Goal: Task Accomplishment & Management: Manage account settings

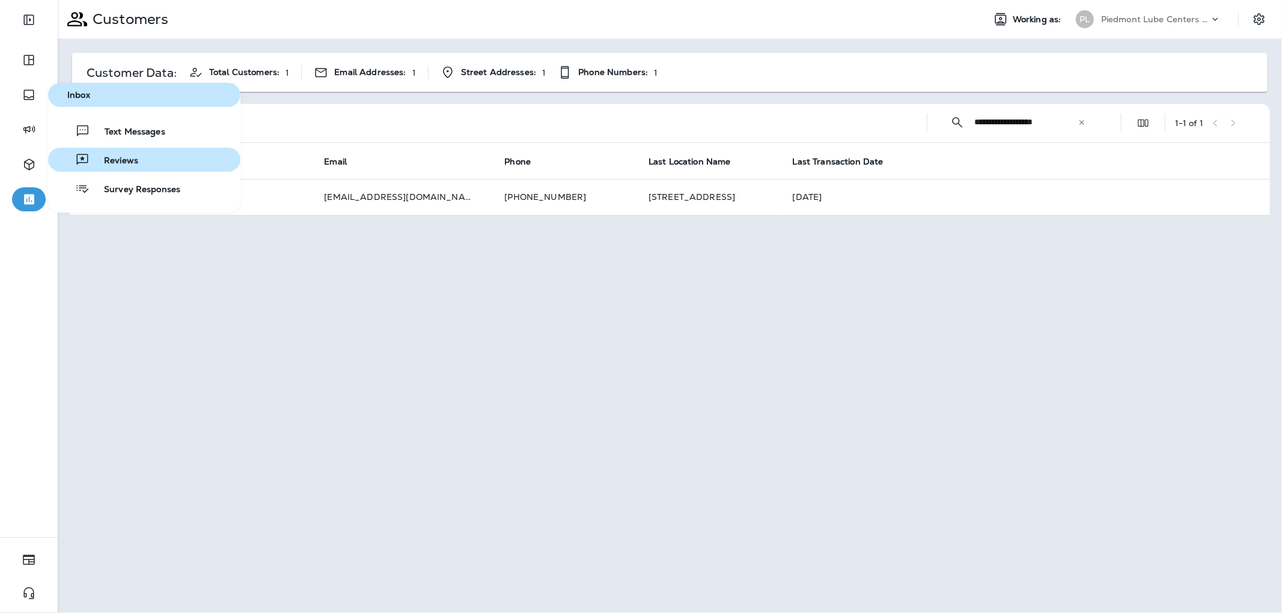
click at [153, 157] on button "Reviews" at bounding box center [144, 160] width 192 height 24
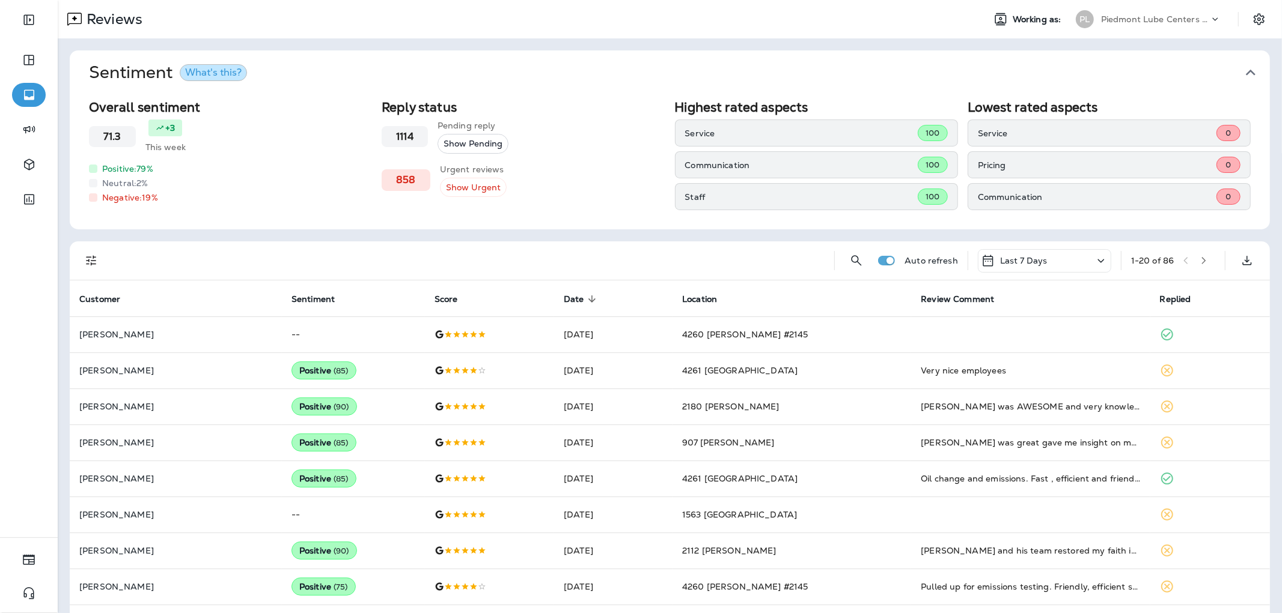
click at [95, 249] on div at bounding box center [91, 261] width 24 height 24
click at [96, 267] on icon "Filters" at bounding box center [91, 261] width 14 height 14
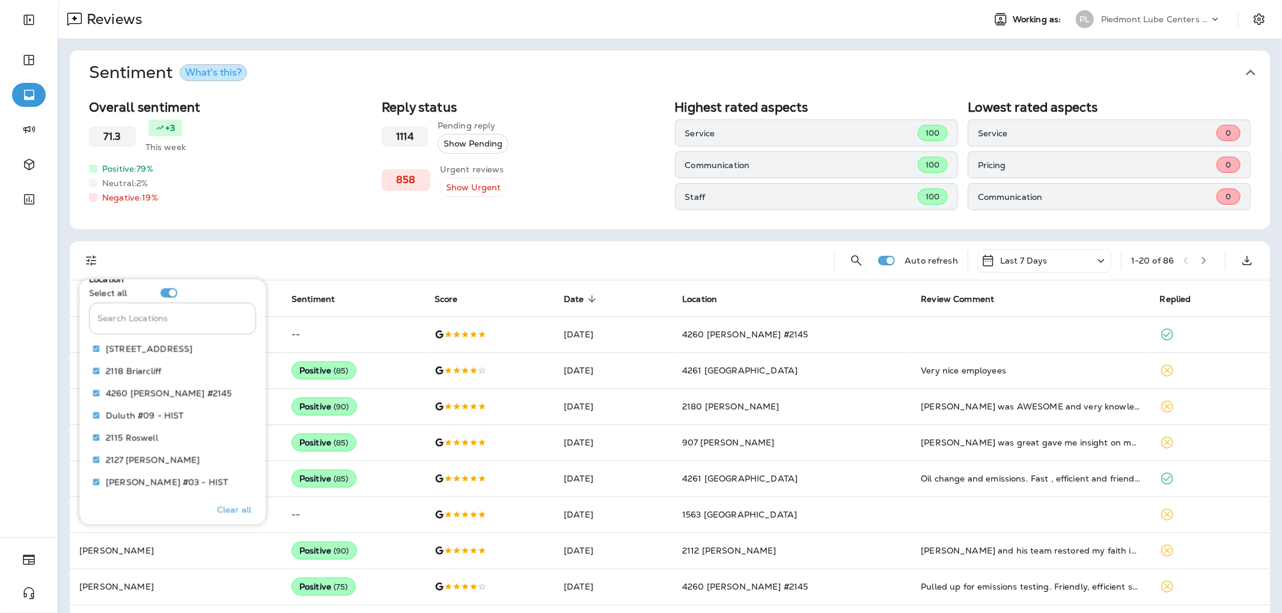
scroll to position [534, 0]
click at [171, 348] on input "Search Locations" at bounding box center [172, 339] width 167 height 32
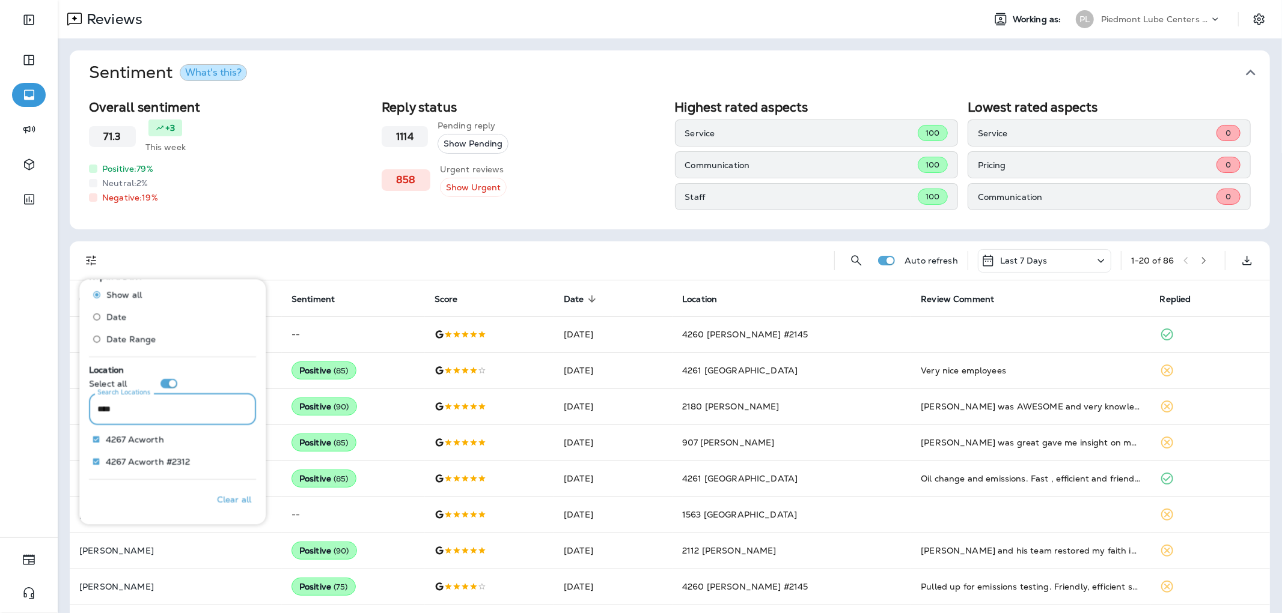
scroll to position [463, 0]
type input "****"
click at [136, 445] on p "4267 Acworth" at bounding box center [135, 441] width 58 height 10
click at [222, 443] on p "Only" at bounding box center [232, 441] width 20 height 10
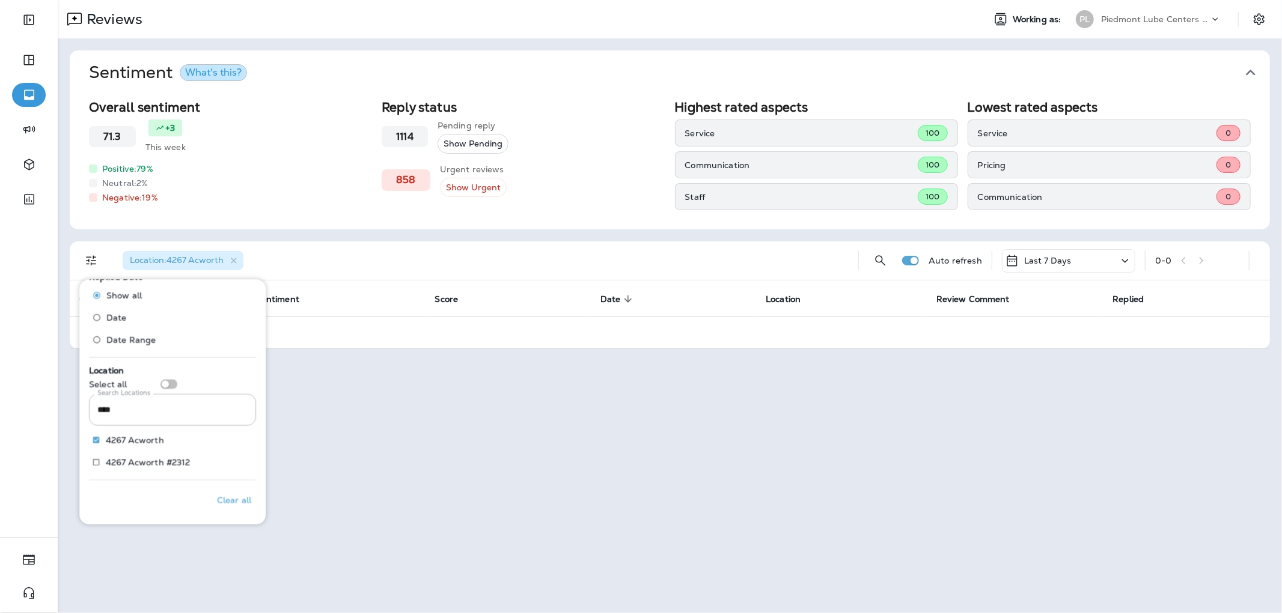
click at [373, 255] on div "Location : 4267 Acworth" at bounding box center [480, 261] width 735 height 38
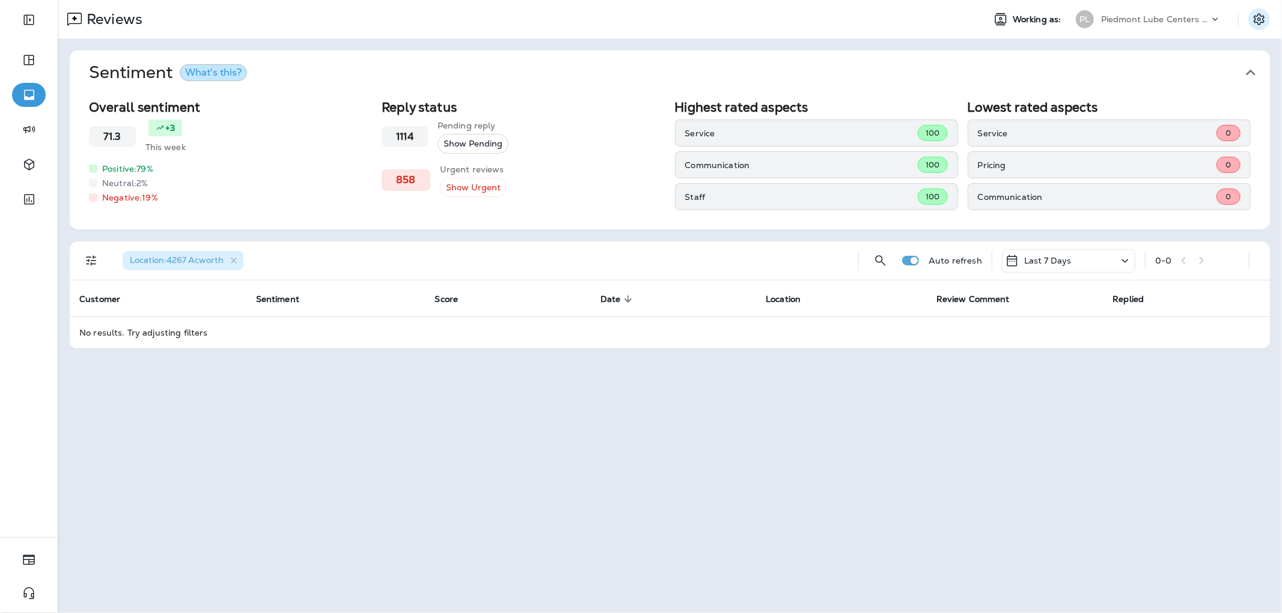
click at [1258, 25] on icon "Settings" at bounding box center [1259, 19] width 14 height 14
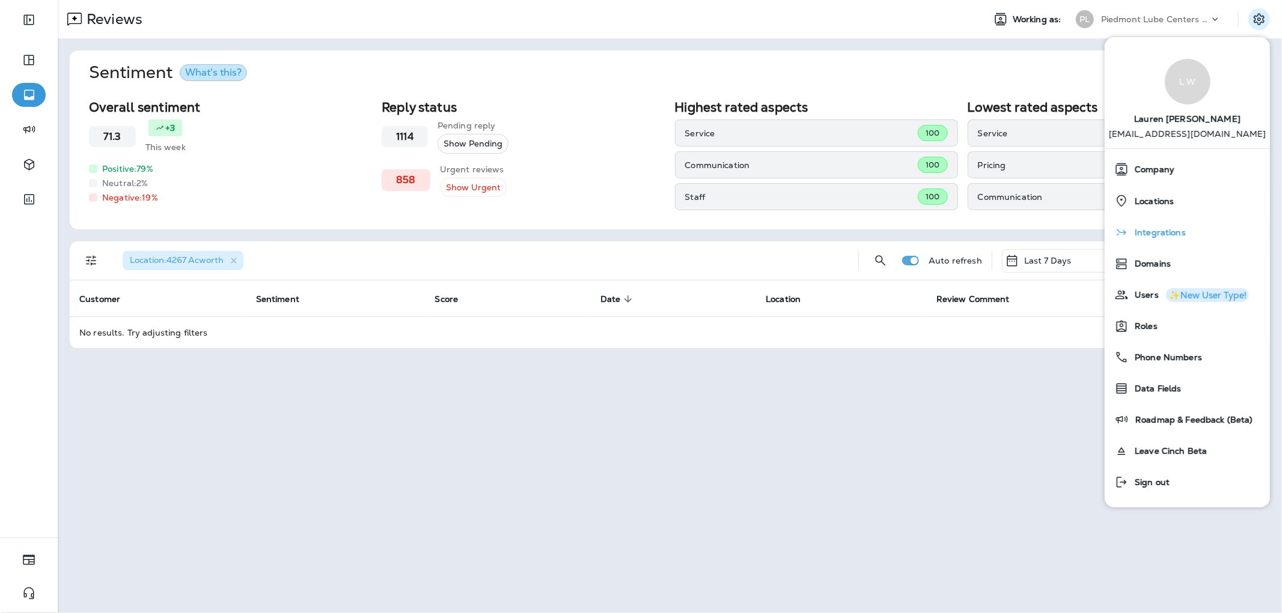
click at [1191, 239] on div "Integrations" at bounding box center [1187, 233] width 156 height 24
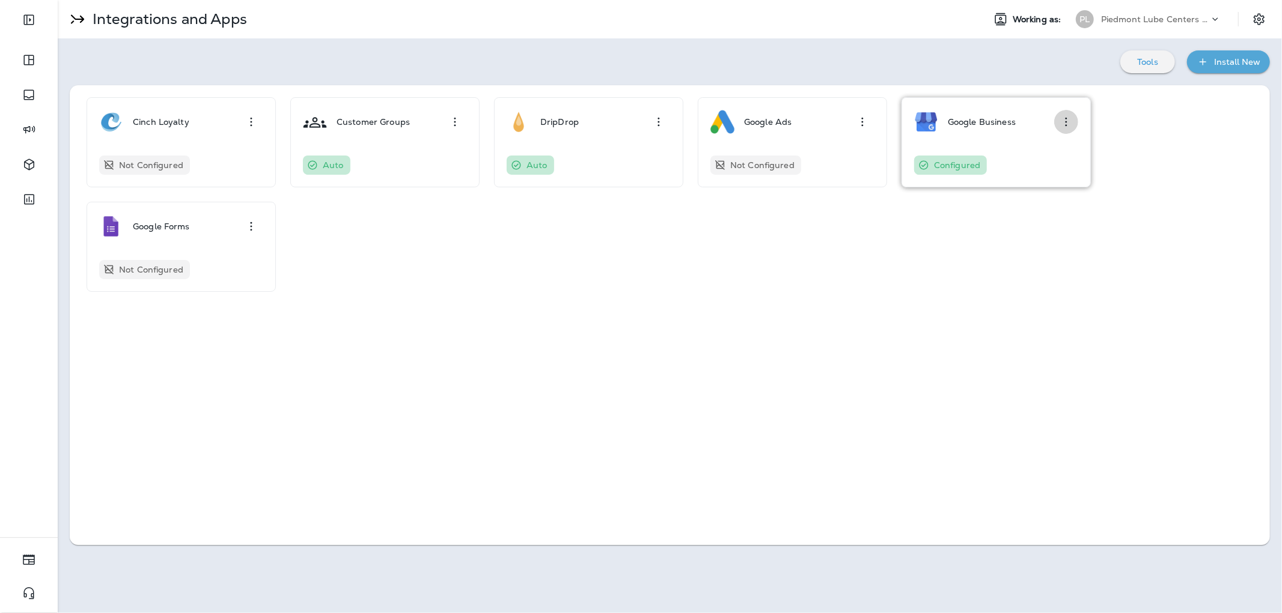
click at [1062, 123] on icon "button" at bounding box center [1066, 122] width 14 height 14
click at [1059, 158] on div "Configure" at bounding box center [1047, 155] width 41 height 14
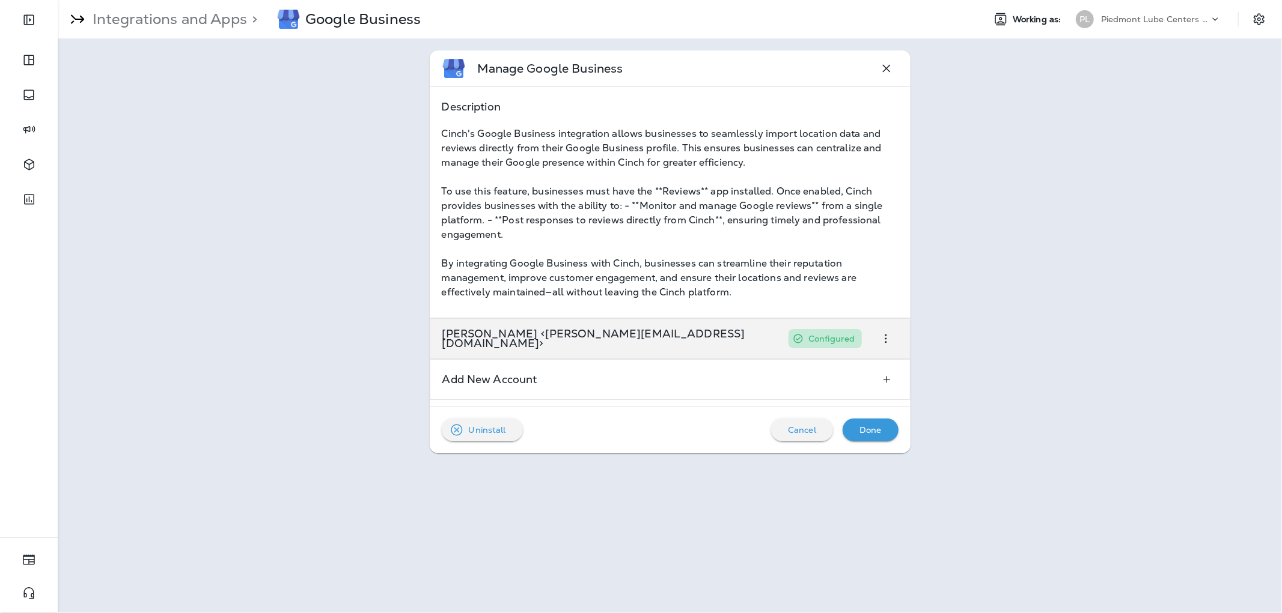
click at [884, 342] on icon "button" at bounding box center [885, 339] width 14 height 14
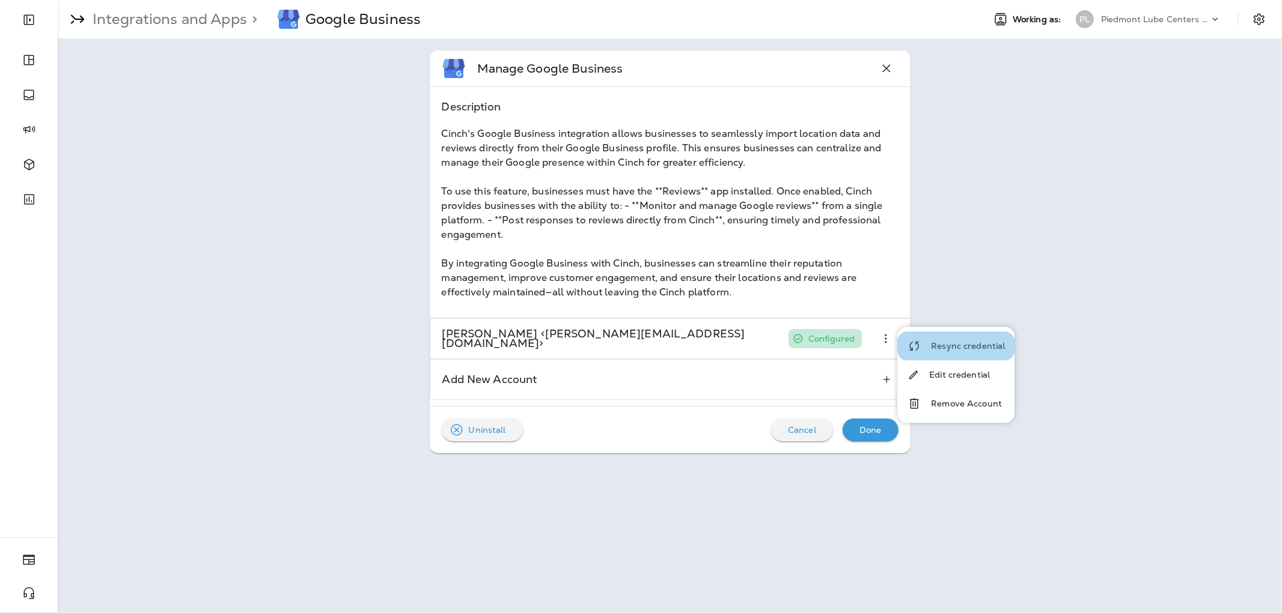
click at [958, 346] on p "Resync credential" at bounding box center [968, 346] width 74 height 10
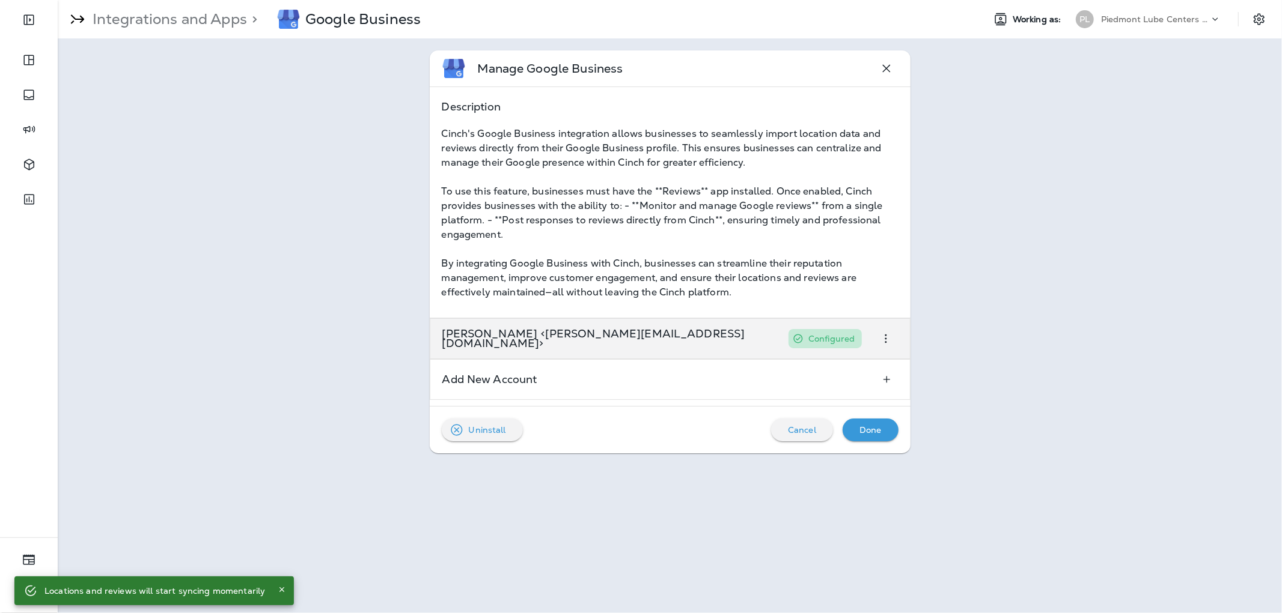
click at [881, 343] on icon "button" at bounding box center [885, 339] width 14 height 14
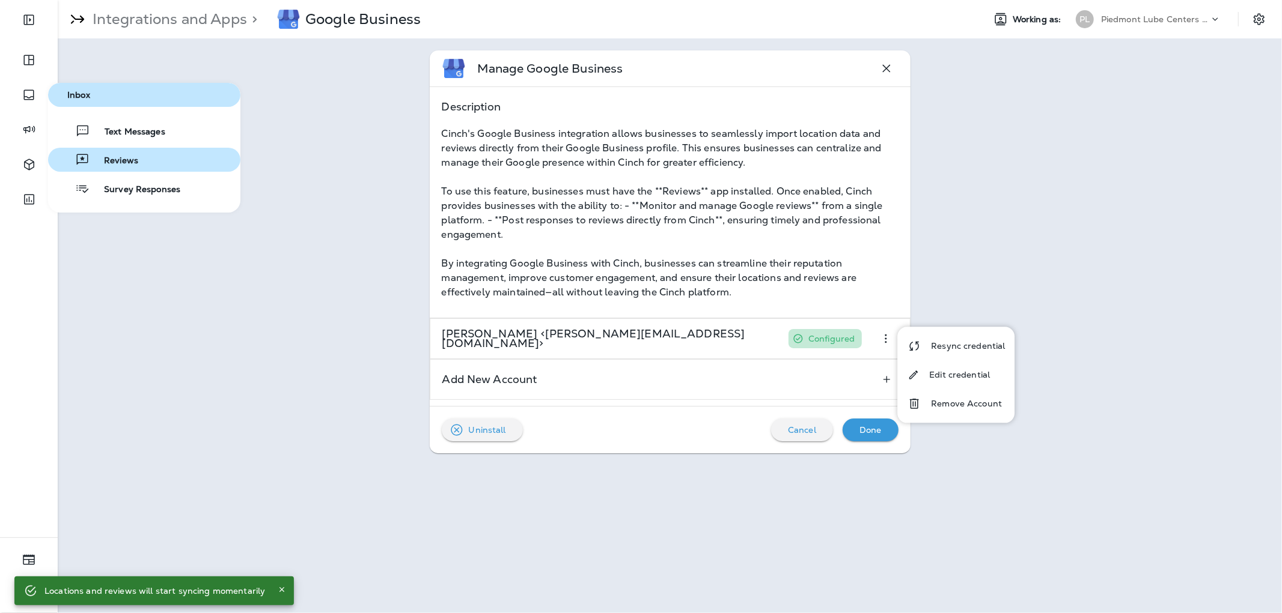
click at [160, 157] on button "Reviews" at bounding box center [144, 160] width 192 height 24
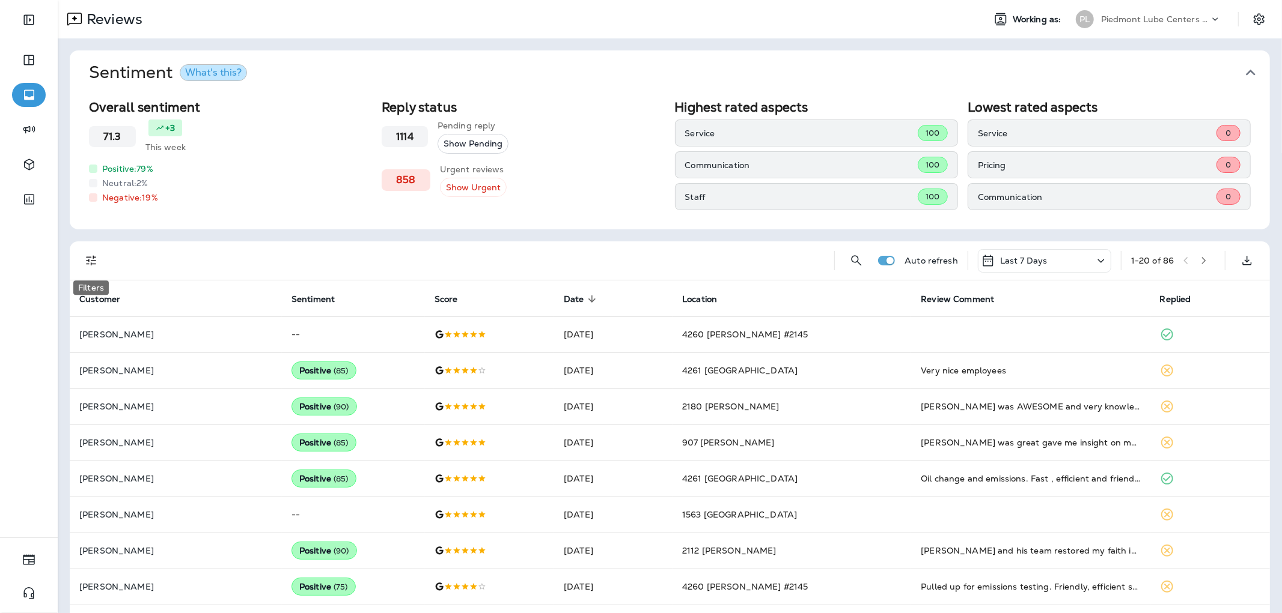
click at [93, 257] on icon "Filters" at bounding box center [91, 261] width 10 height 10
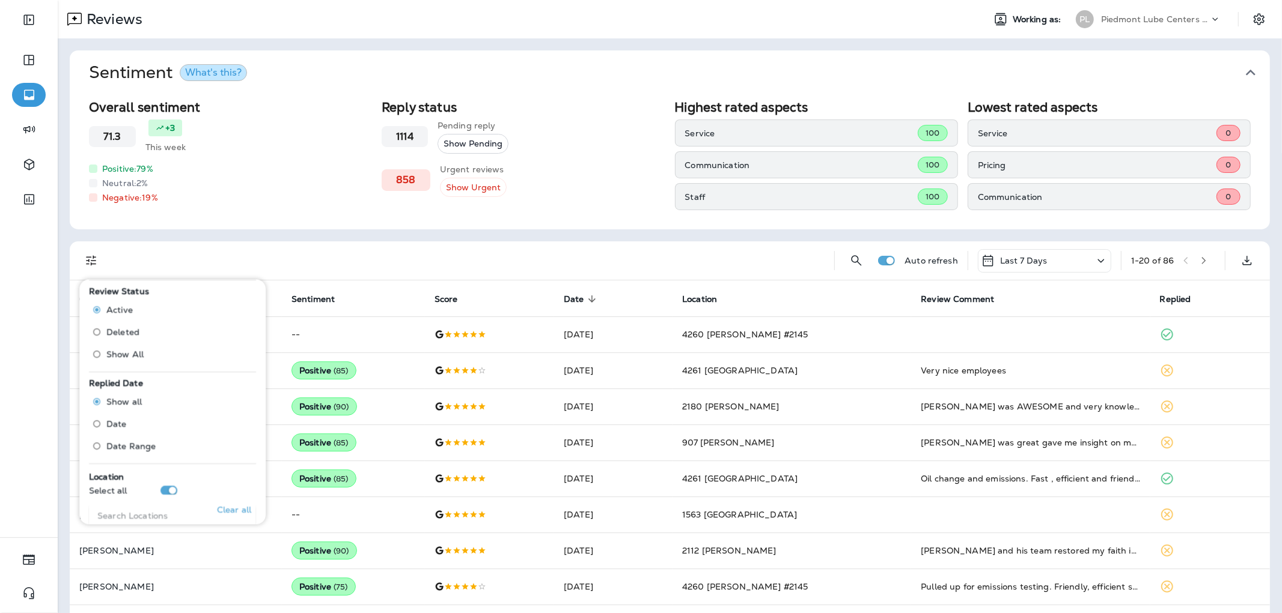
scroll to position [400, 0]
click at [154, 460] on input "Search Locations" at bounding box center [172, 473] width 167 height 32
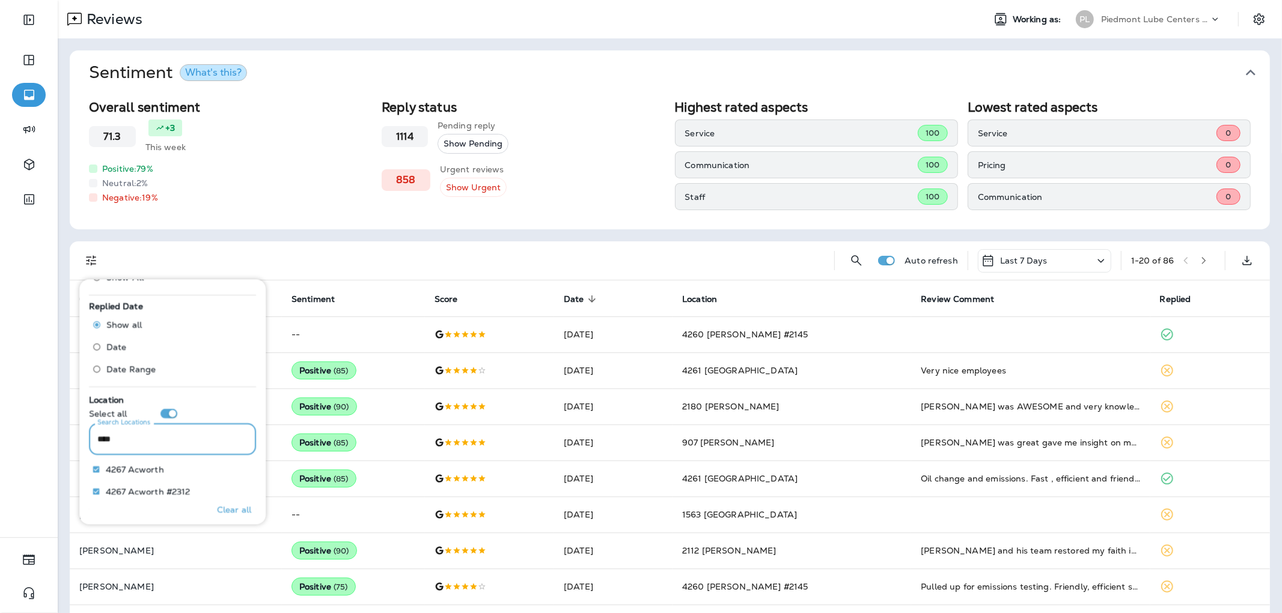
scroll to position [463, 0]
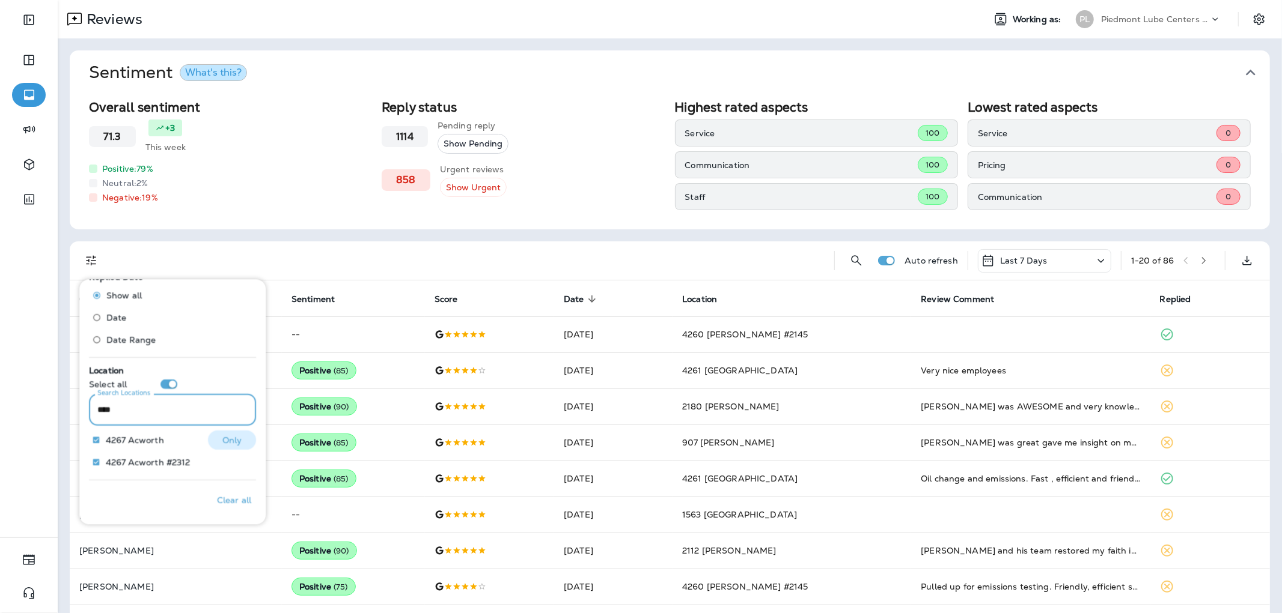
type input "****"
click at [222, 437] on p "Only" at bounding box center [232, 441] width 20 height 10
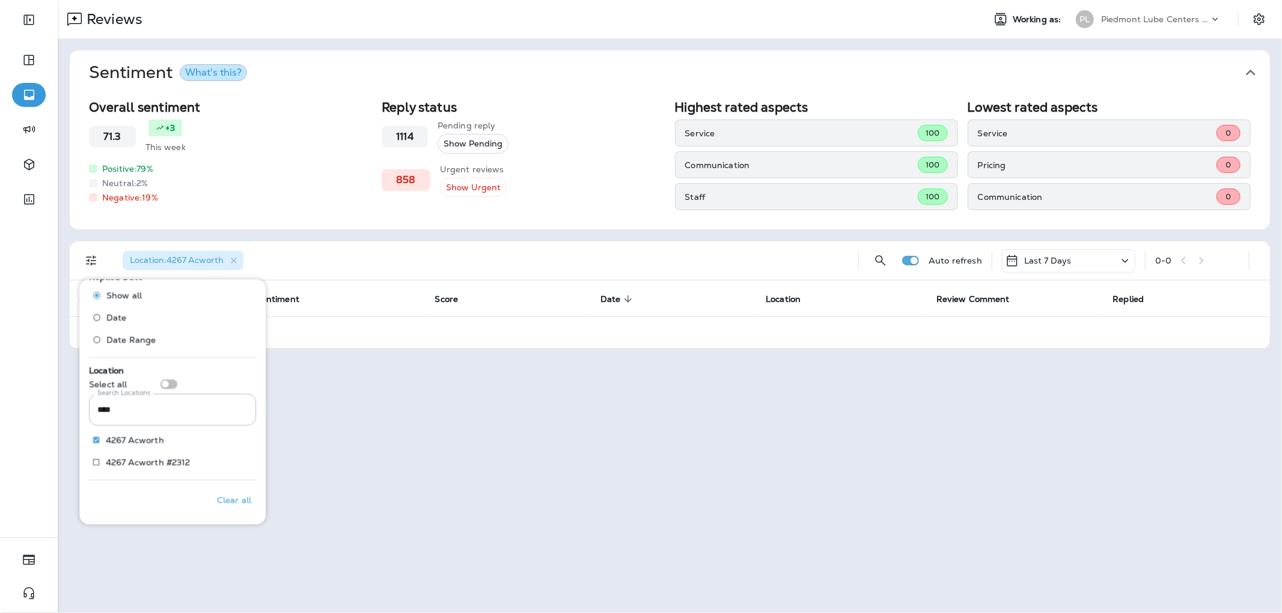
click at [650, 248] on div "Location : 4267 Acworth" at bounding box center [480, 261] width 735 height 38
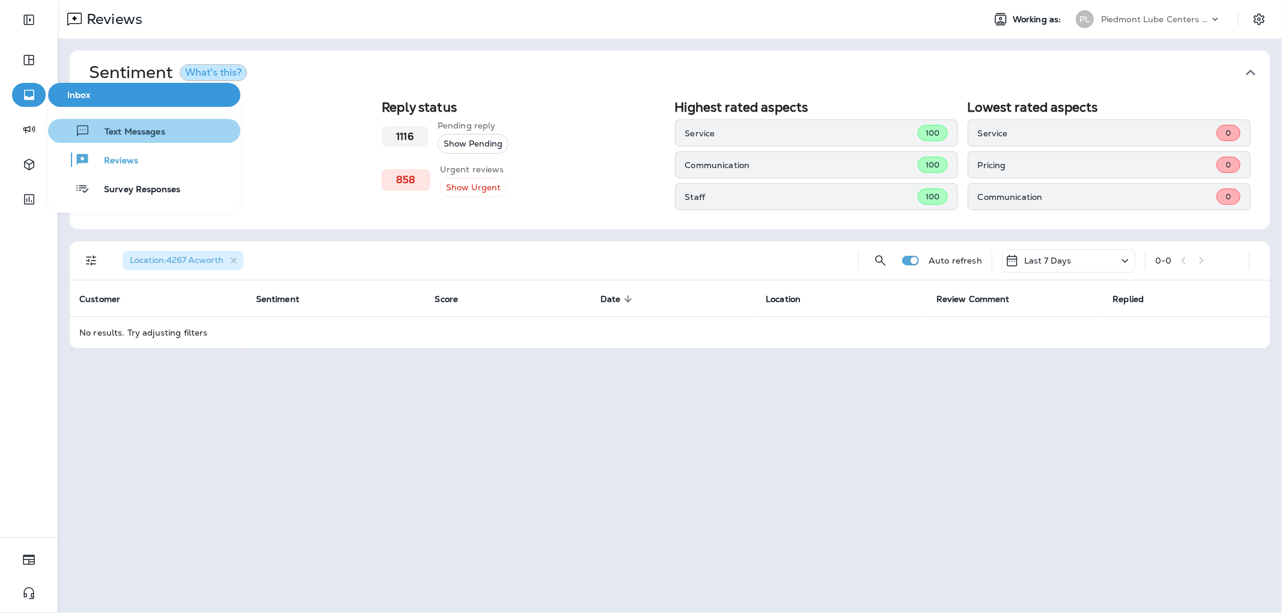
click at [117, 130] on span "Text Messages" at bounding box center [127, 132] width 75 height 11
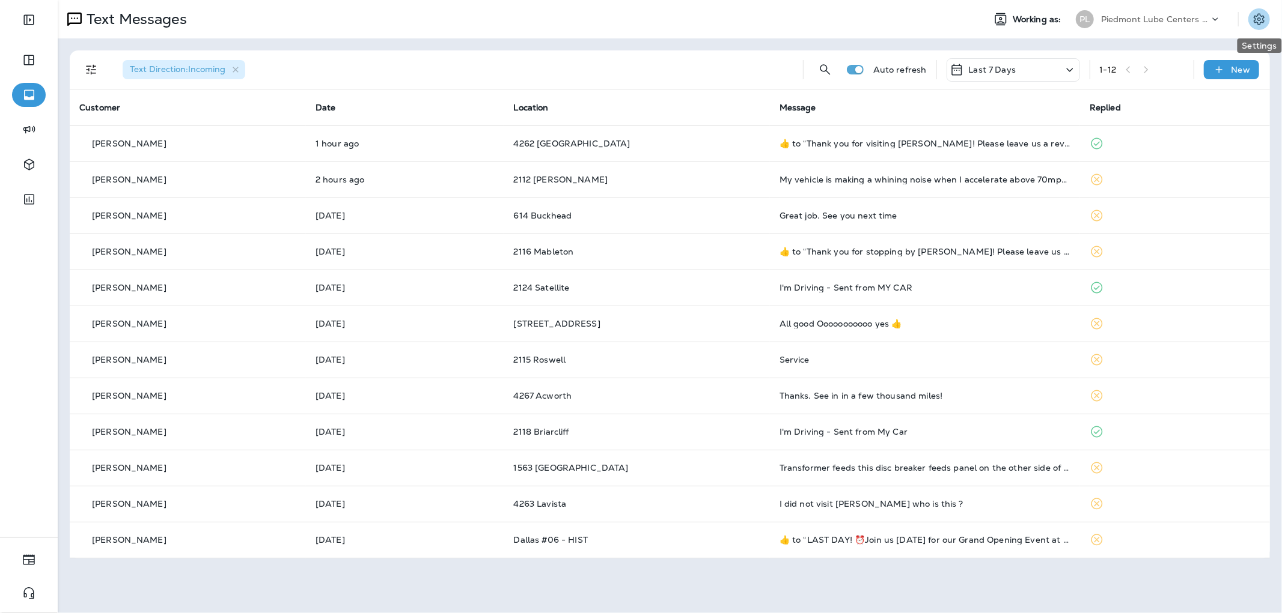
click at [1262, 20] on icon "Settings" at bounding box center [1259, 19] width 14 height 14
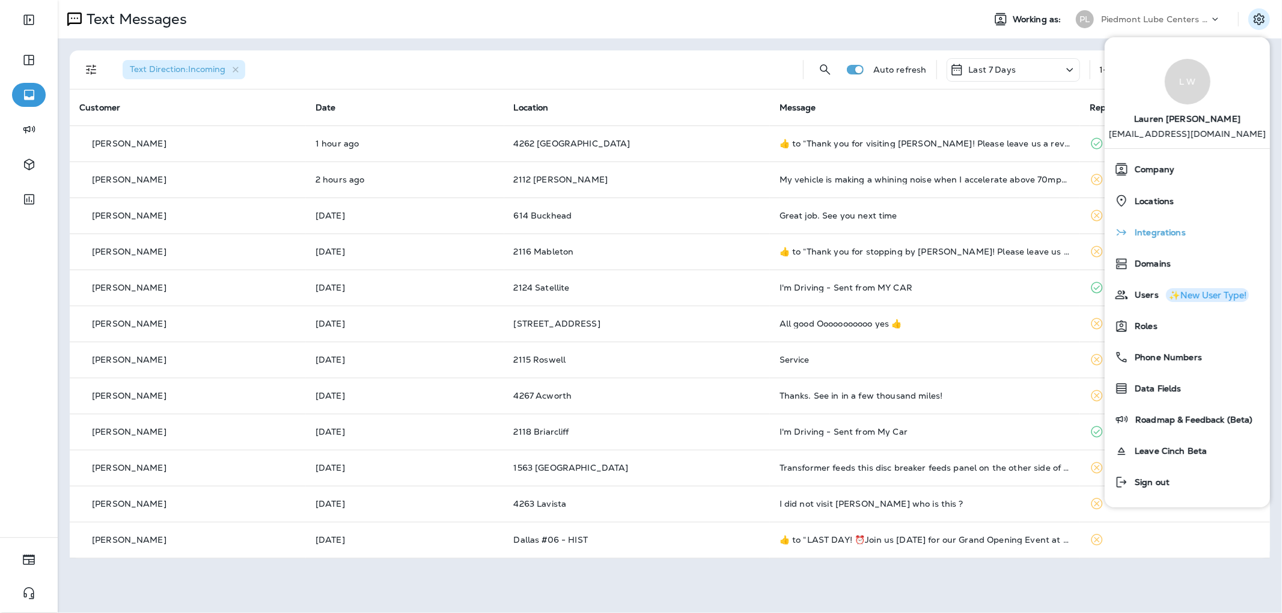
click at [1194, 227] on div "Integrations" at bounding box center [1187, 233] width 156 height 24
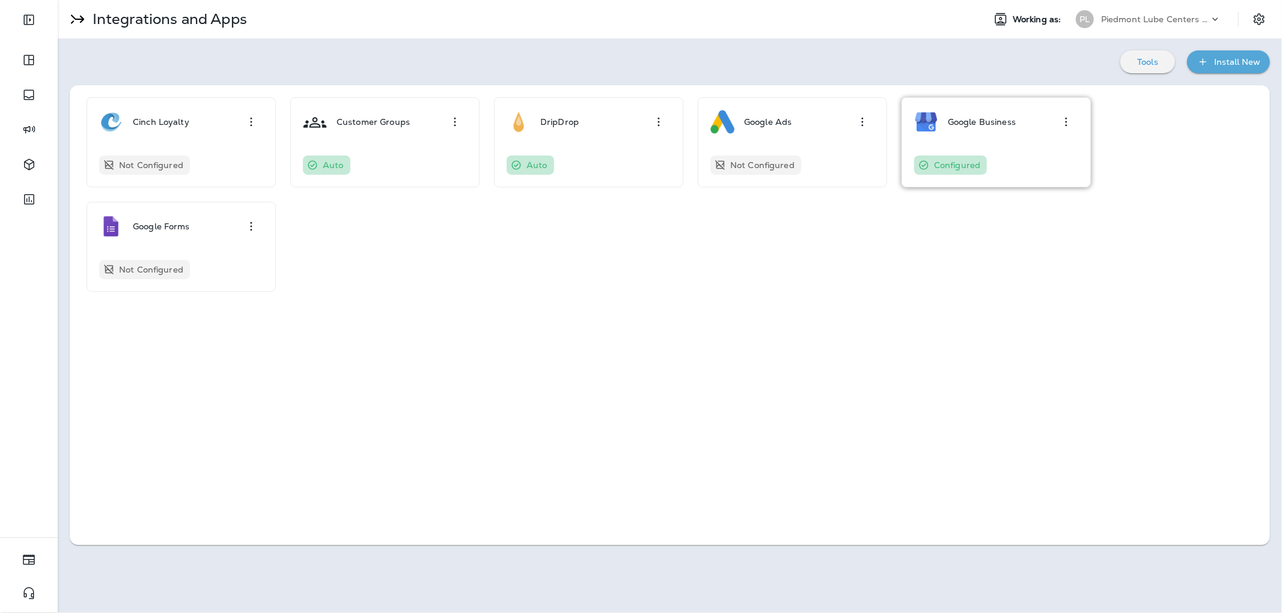
click at [1059, 123] on icon "button" at bounding box center [1066, 122] width 14 height 14
click at [1029, 154] on div "Configure" at bounding box center [1047, 155] width 41 height 14
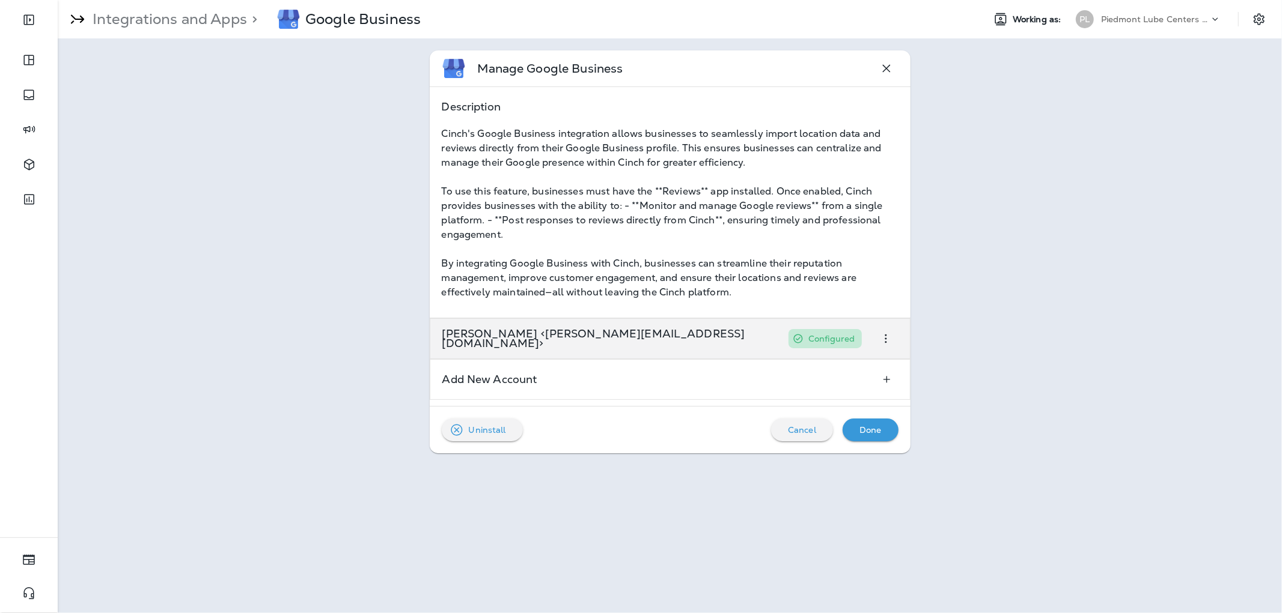
click at [827, 334] on div "Lauren Wilbanks <lauren@piedmontlube.com> Configured" at bounding box center [670, 338] width 481 height 41
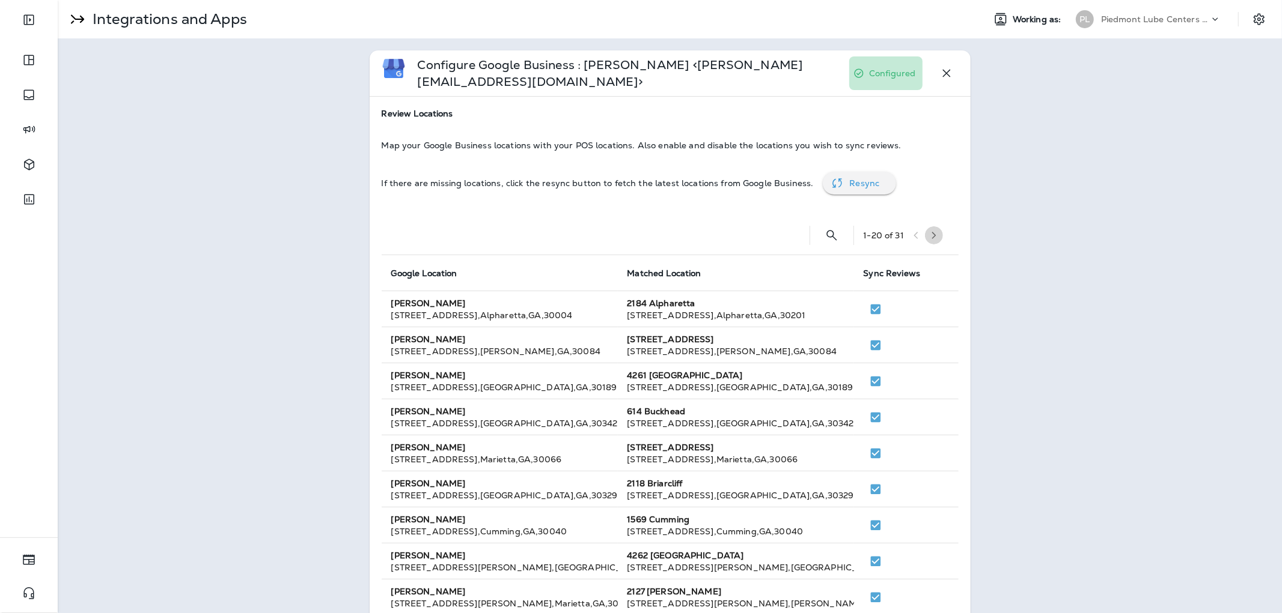
click at [933, 233] on icon "button" at bounding box center [934, 235] width 8 height 8
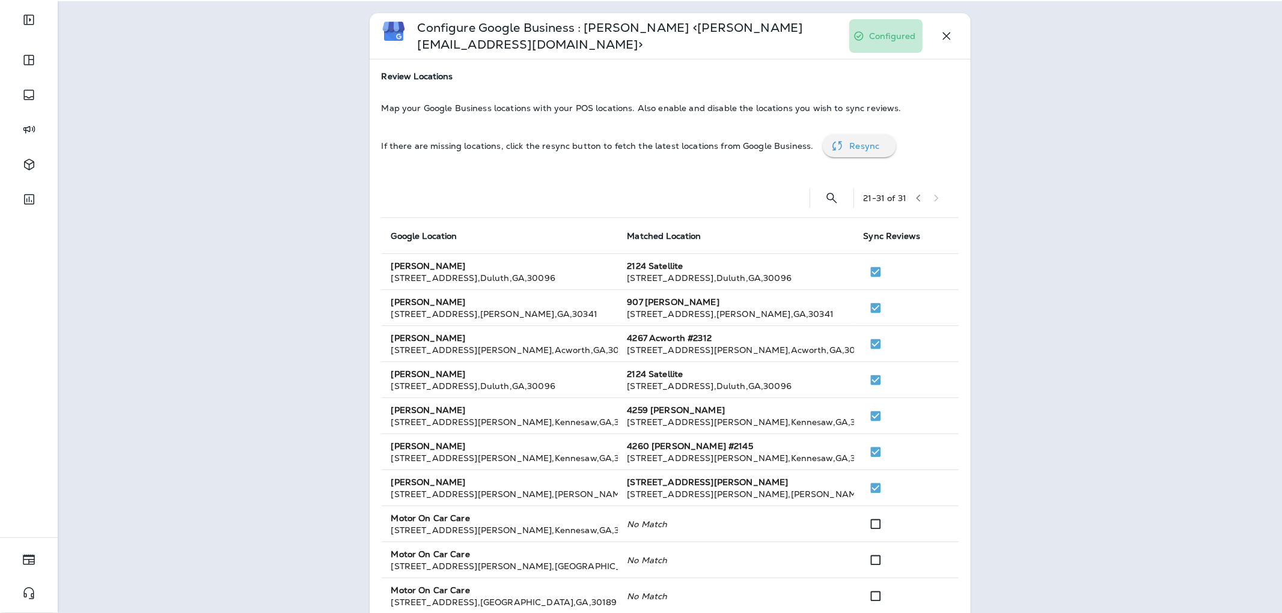
scroll to position [33, 0]
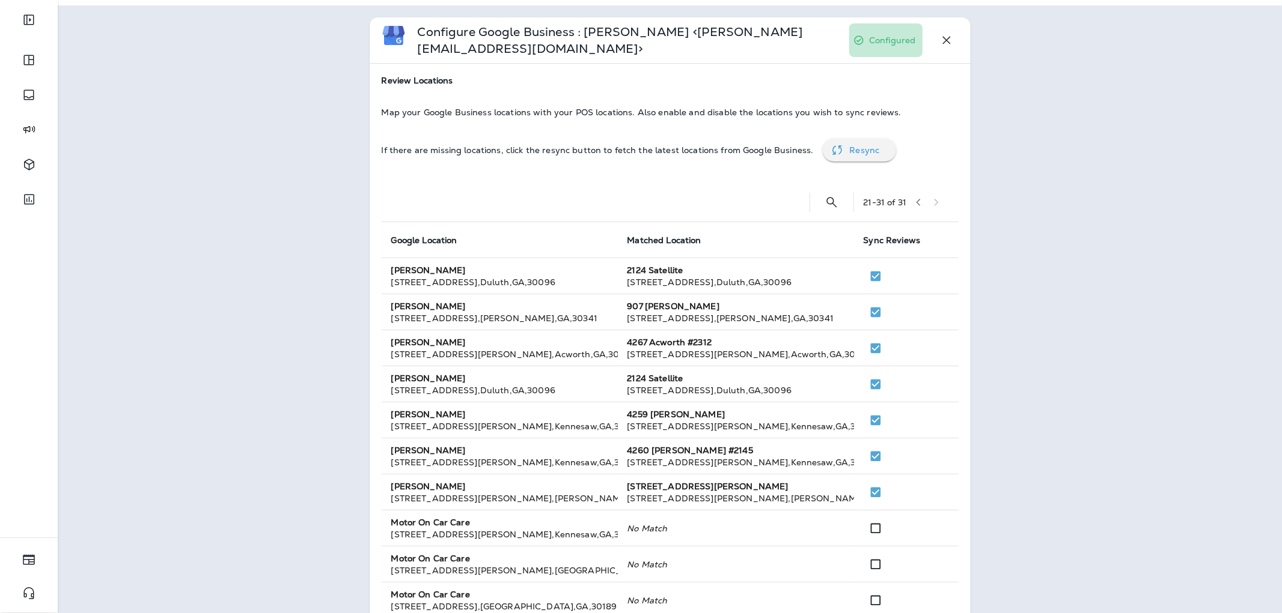
click at [916, 205] on icon "button" at bounding box center [918, 202] width 8 height 8
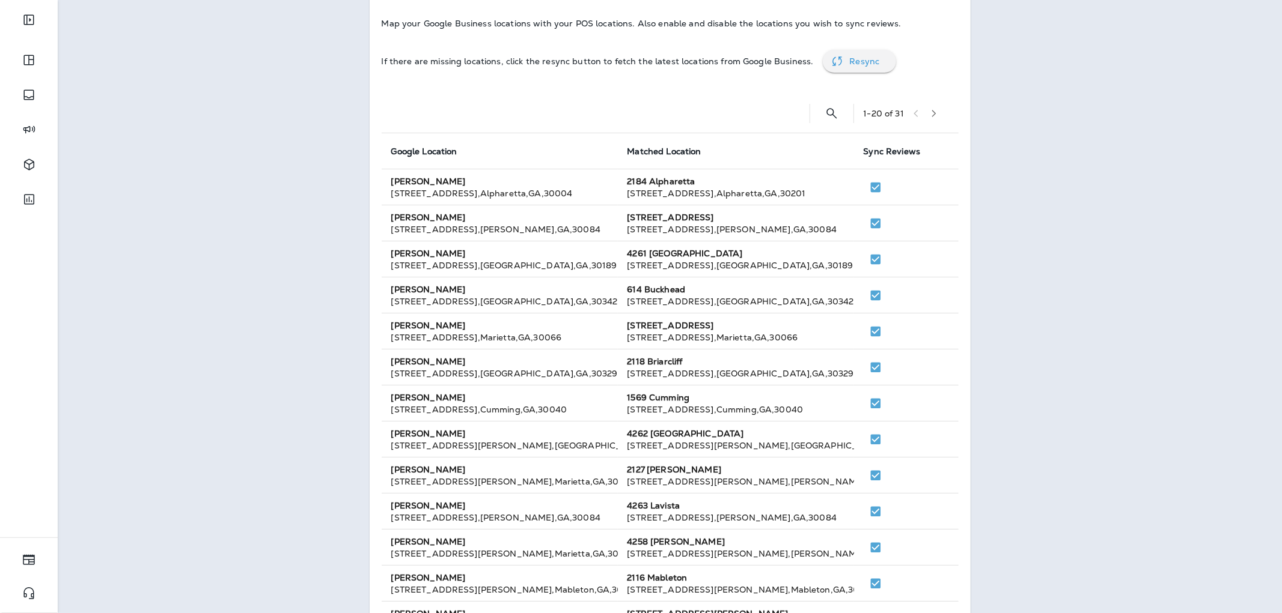
scroll to position [0, 0]
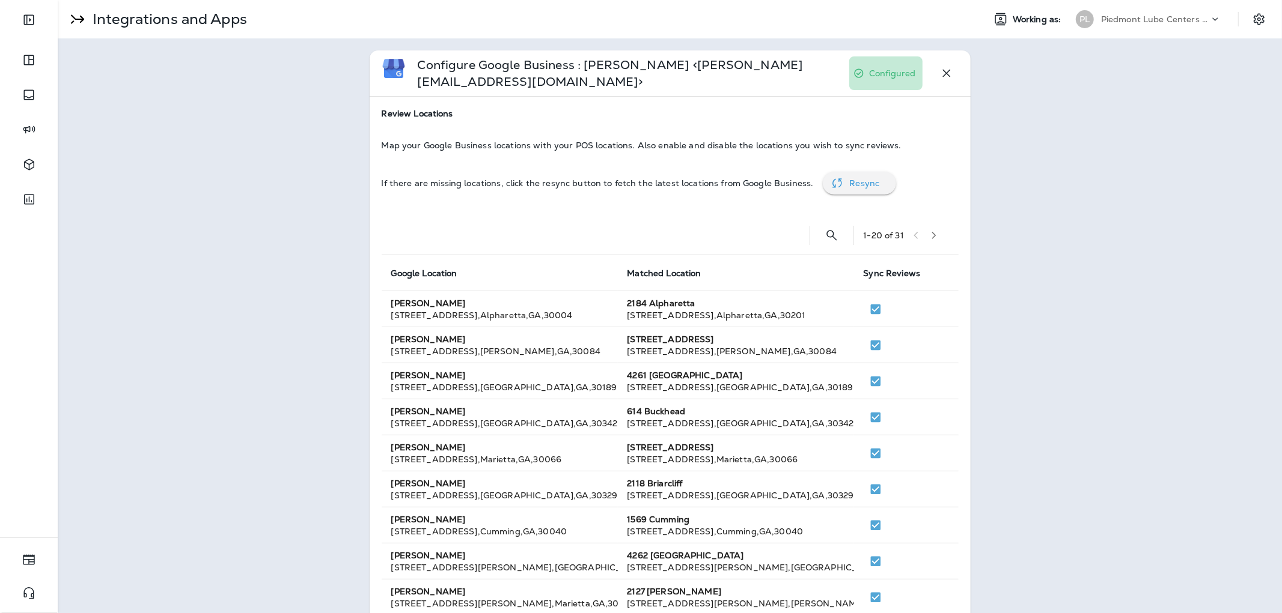
click at [940, 77] on icon "button" at bounding box center [946, 73] width 14 height 14
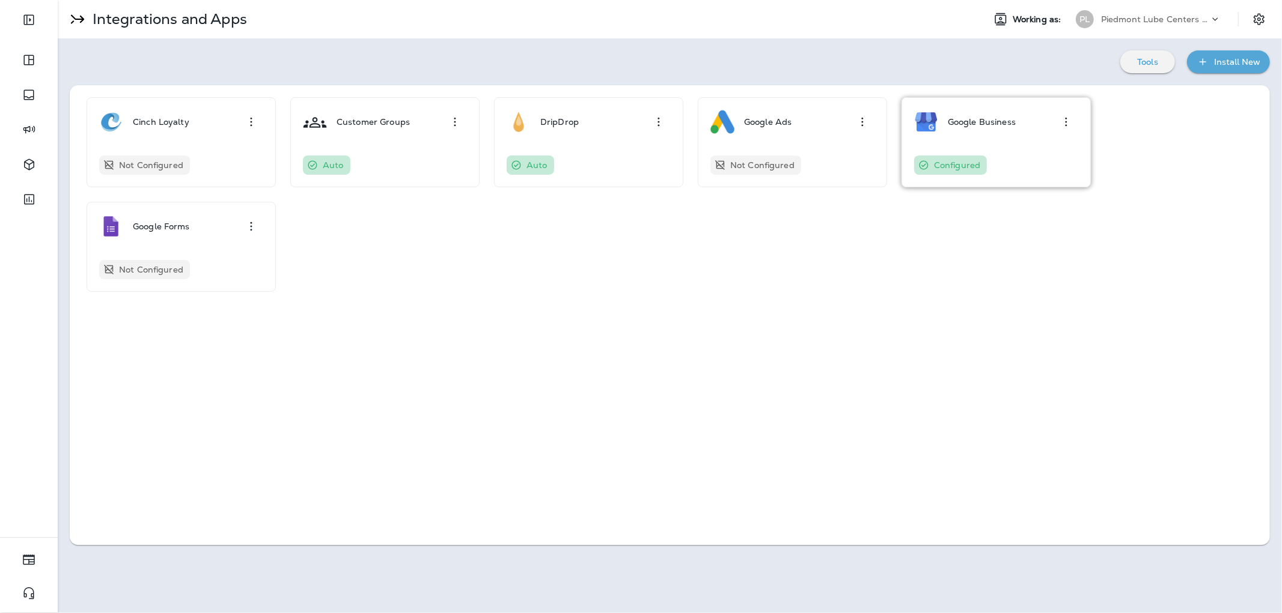
click at [945, 127] on div "Google Business" at bounding box center [965, 122] width 102 height 24
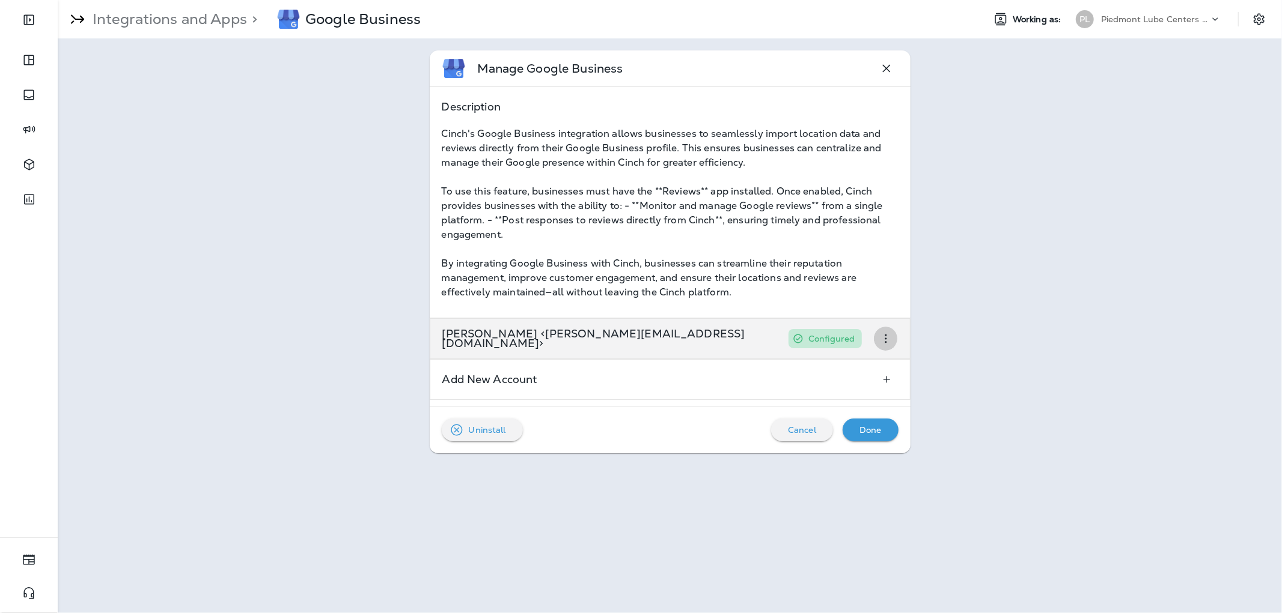
click at [886, 337] on icon "button" at bounding box center [885, 339] width 14 height 14
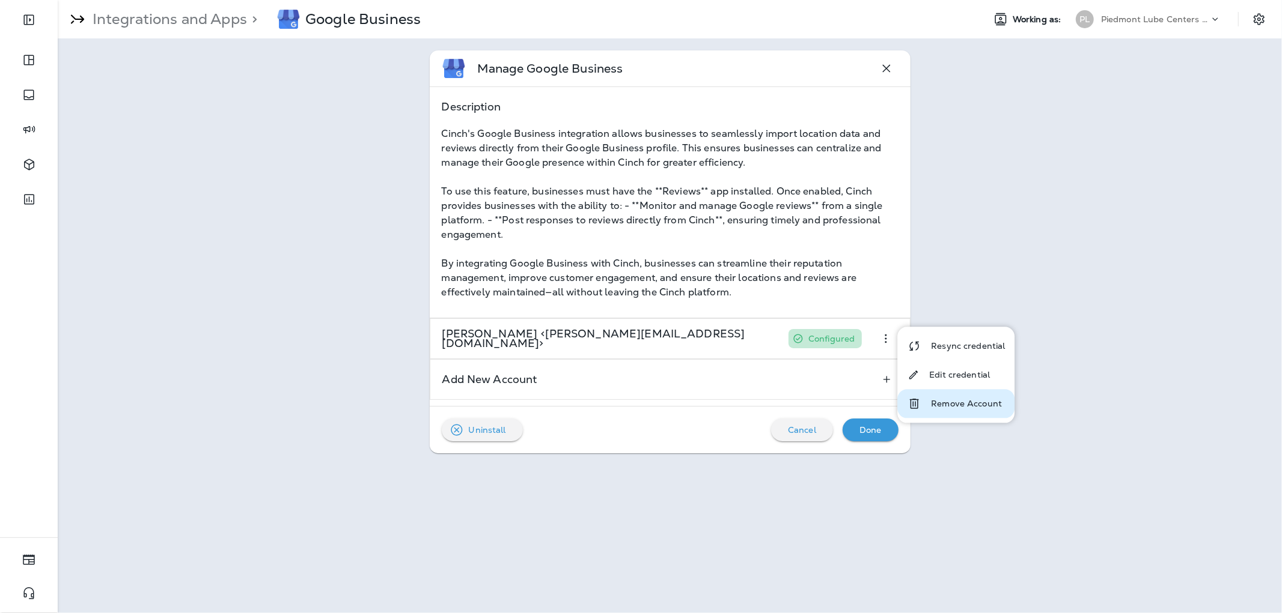
click at [949, 401] on p "Remove Account" at bounding box center [966, 404] width 71 height 10
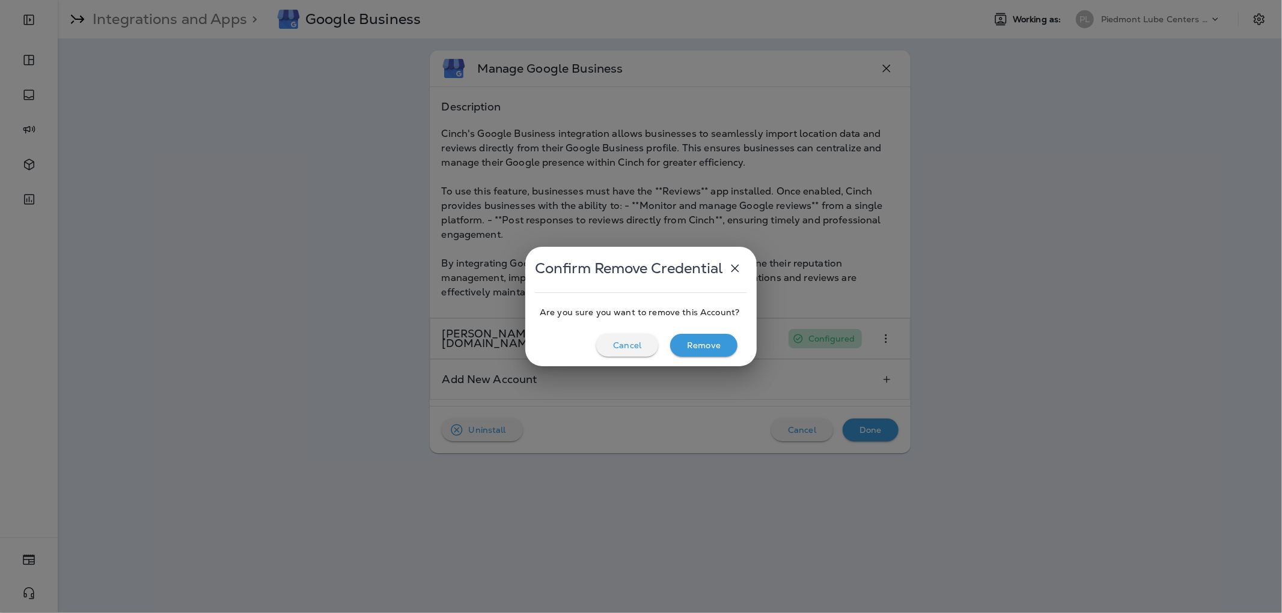
click at [713, 346] on p "Remove" at bounding box center [704, 346] width 34 height 10
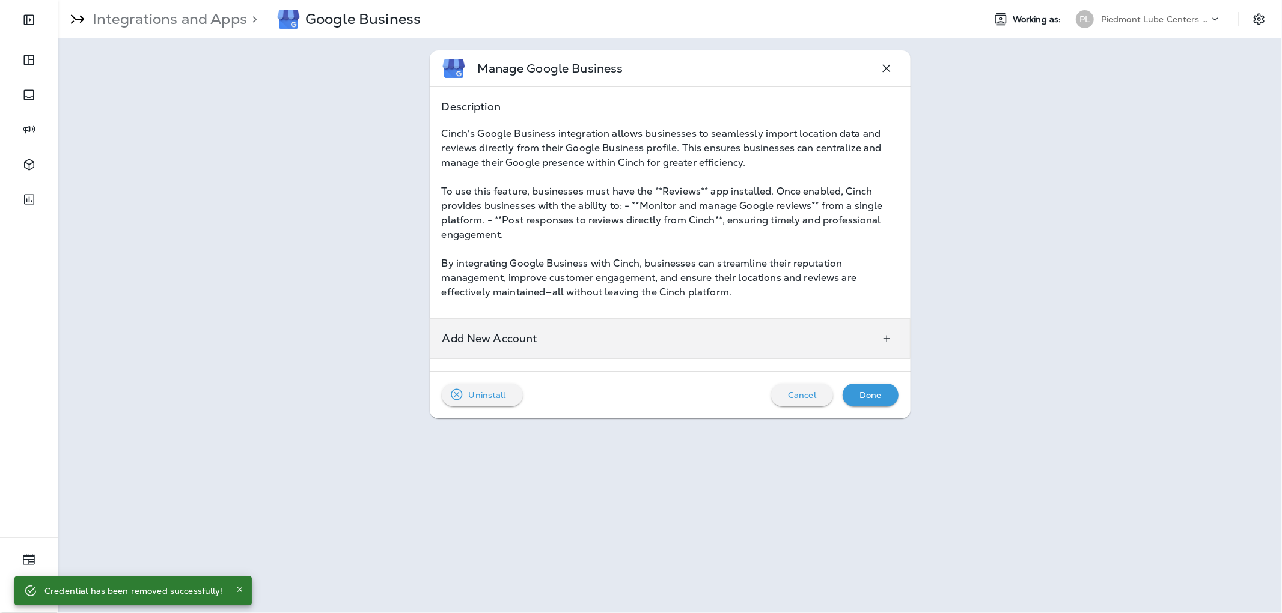
click at [875, 329] on div at bounding box center [892, 339] width 34 height 22
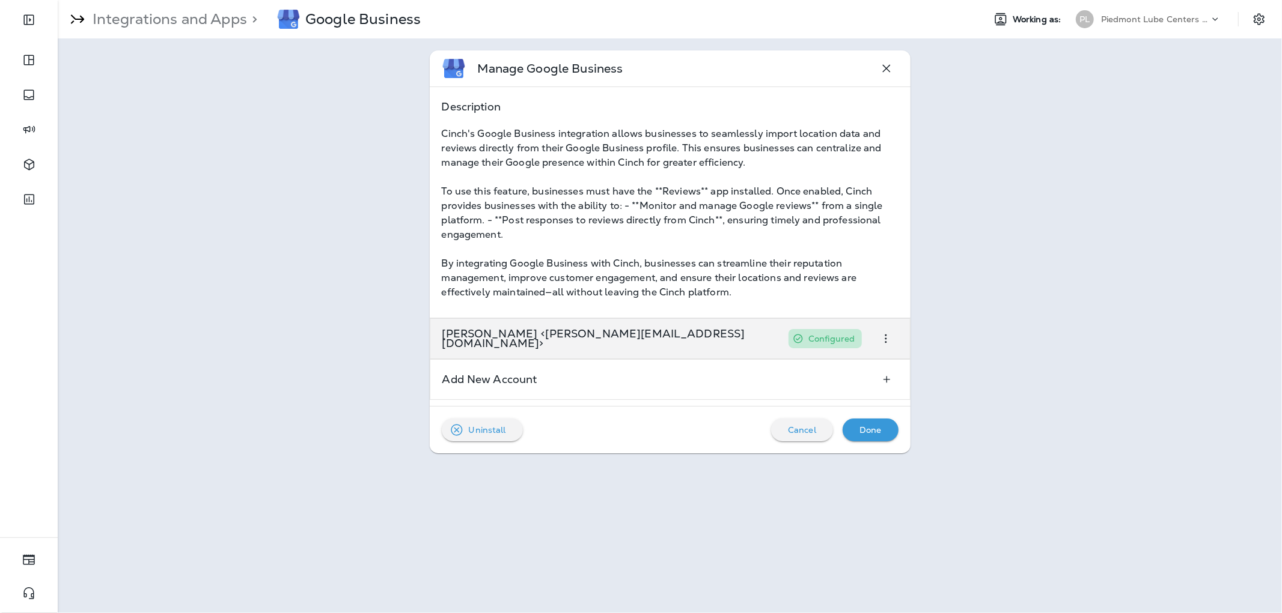
click at [886, 338] on icon "button" at bounding box center [885, 339] width 14 height 14
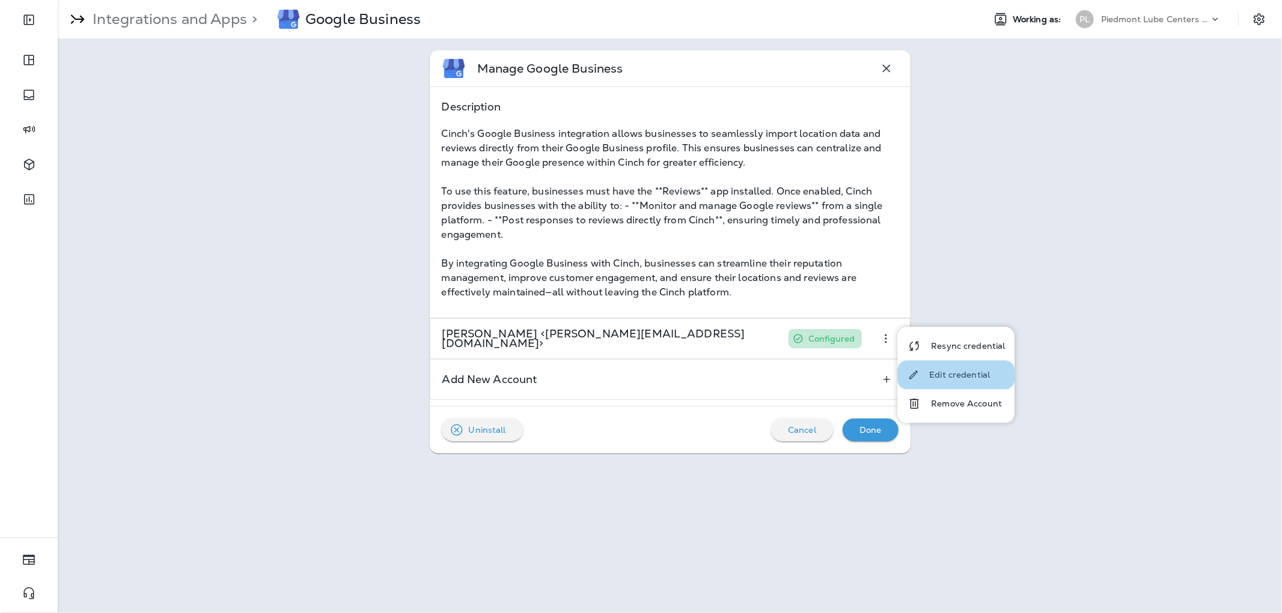
click at [972, 373] on p "Edit credential" at bounding box center [959, 375] width 61 height 10
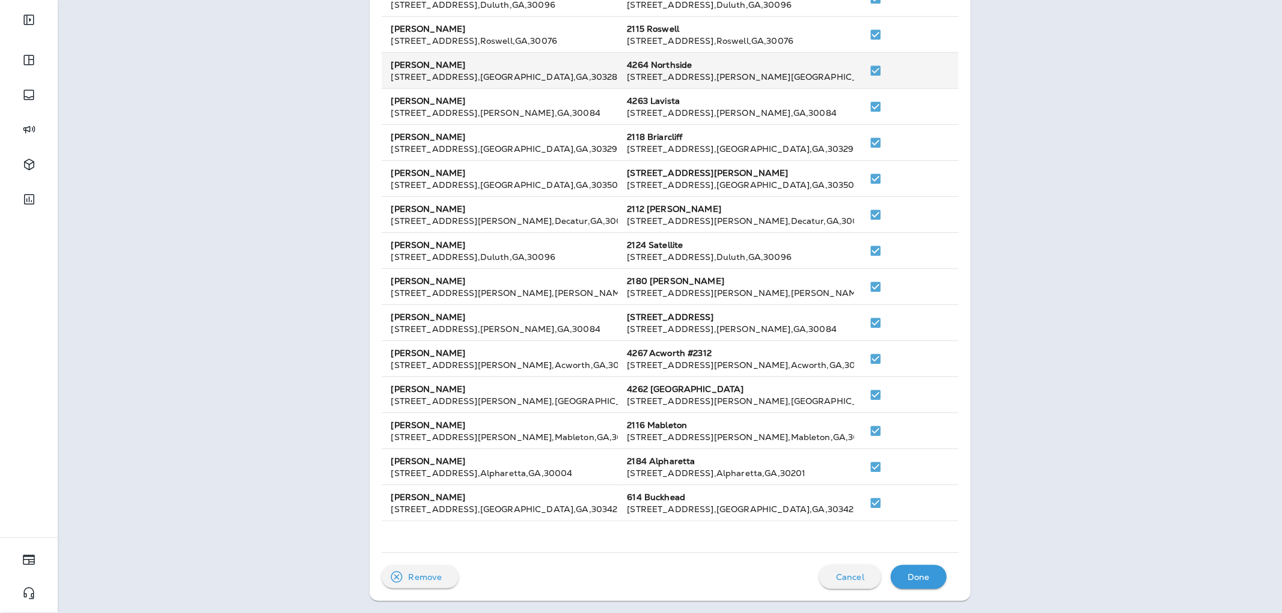
scroll to position [24, 0]
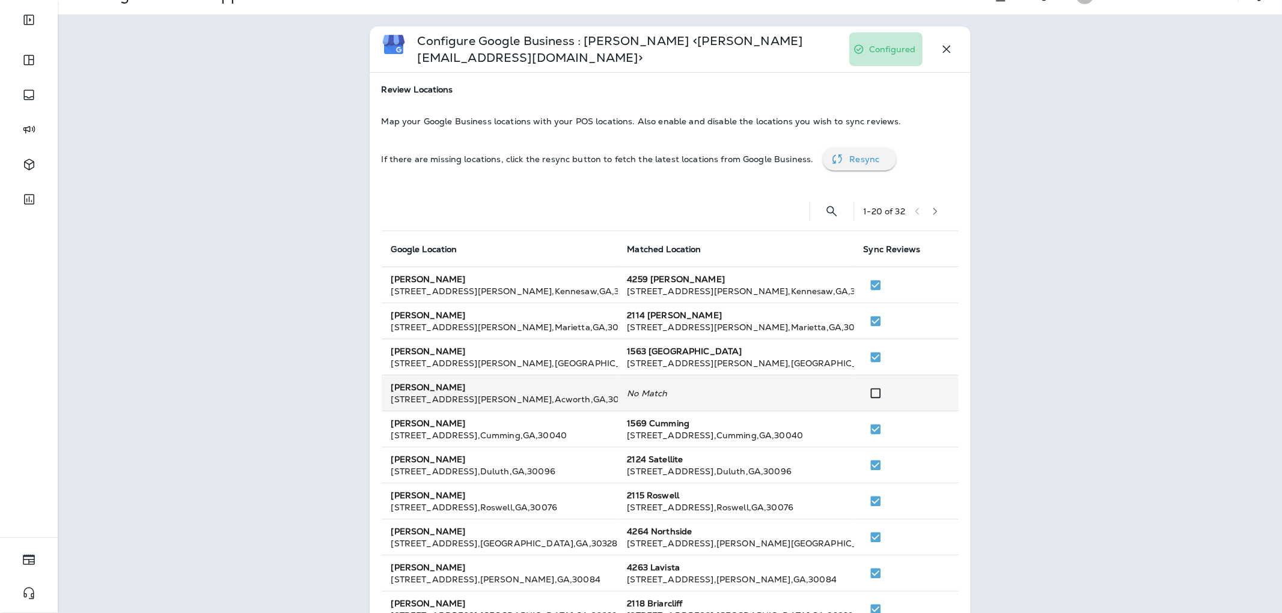
click at [896, 393] on td at bounding box center [906, 394] width 105 height 36
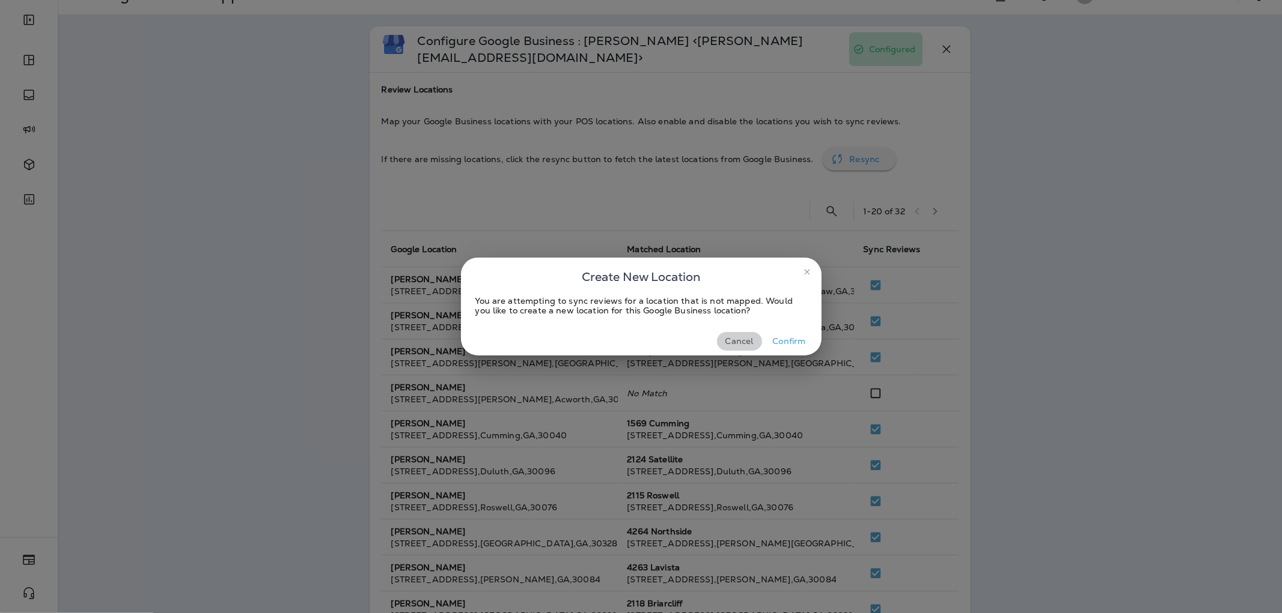
click at [737, 341] on button "Cancel" at bounding box center [739, 341] width 45 height 19
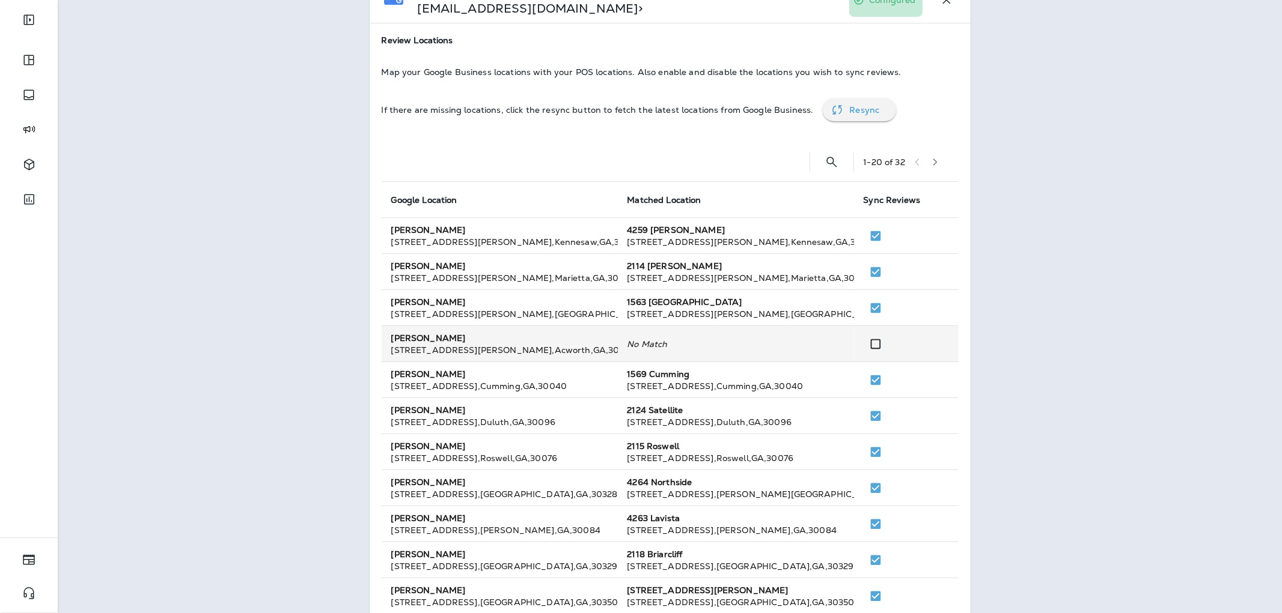
scroll to position [0, 0]
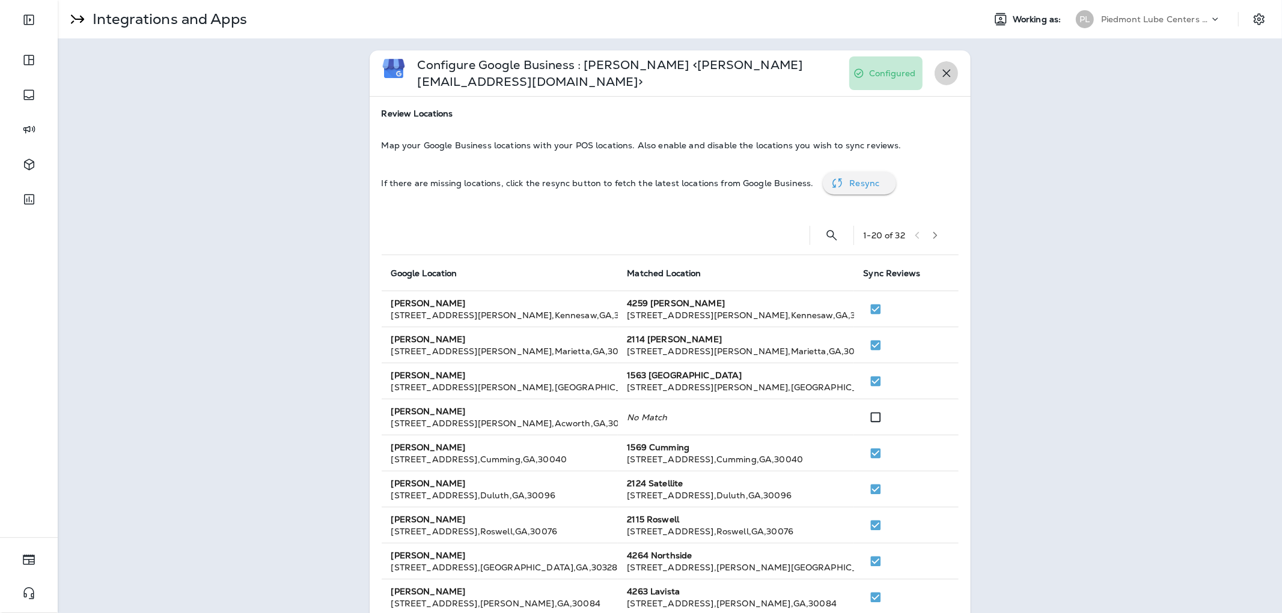
click at [942, 75] on icon "button" at bounding box center [946, 74] width 8 height 8
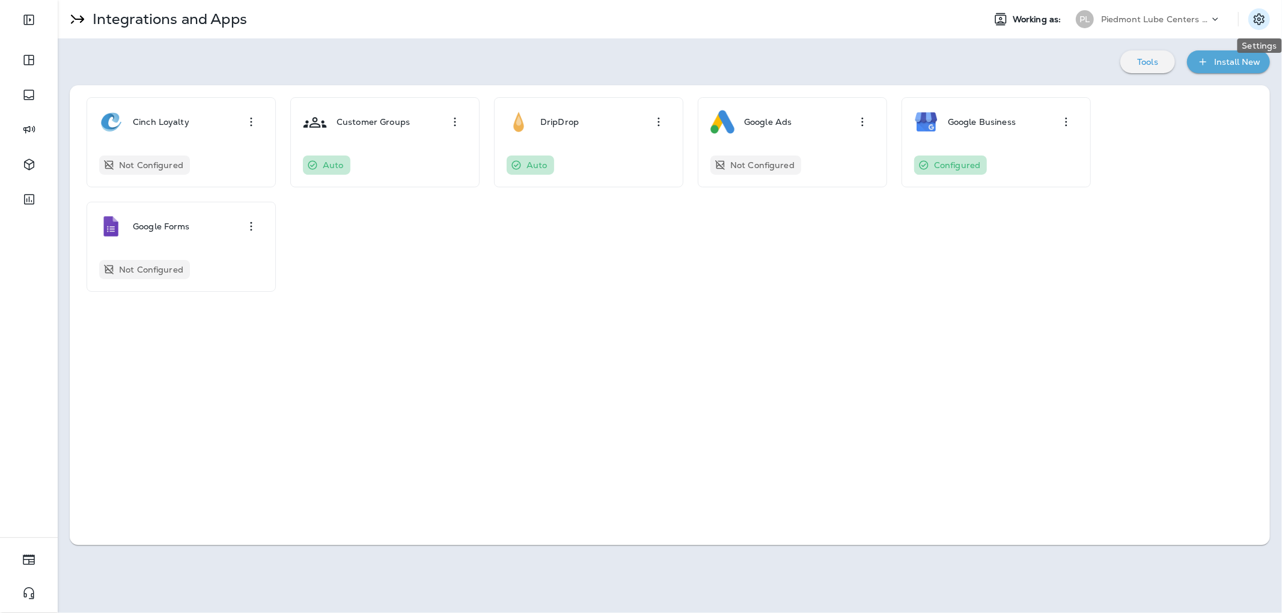
click at [1255, 16] on icon "Settings" at bounding box center [1258, 18] width 11 height 11
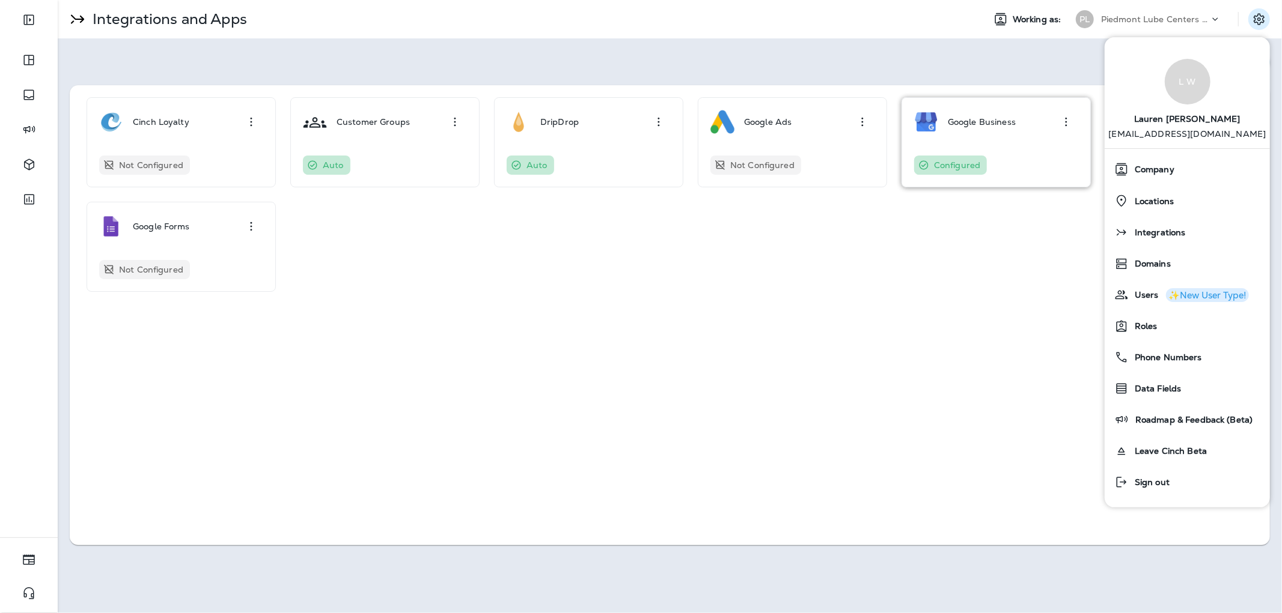
click at [1062, 130] on button "button" at bounding box center [1066, 122] width 24 height 24
click at [1027, 161] on div "Configure" at bounding box center [1047, 155] width 41 height 14
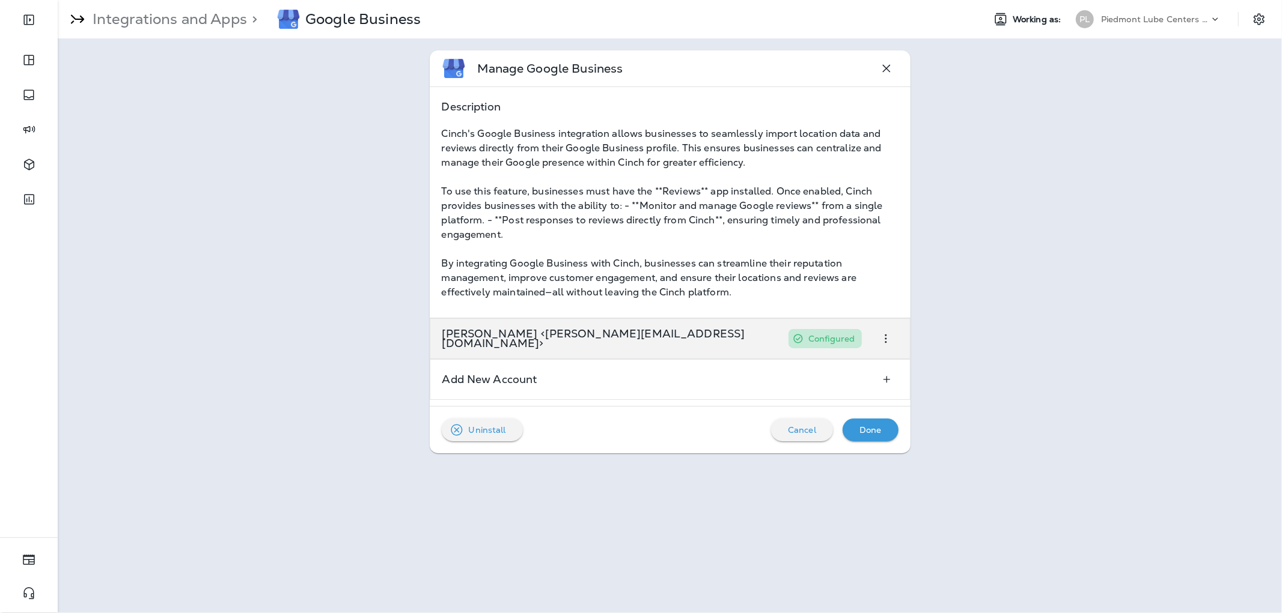
click at [824, 345] on div "Lauren Wilbanks <lauren@piedmontlube.com> Configured" at bounding box center [670, 338] width 481 height 41
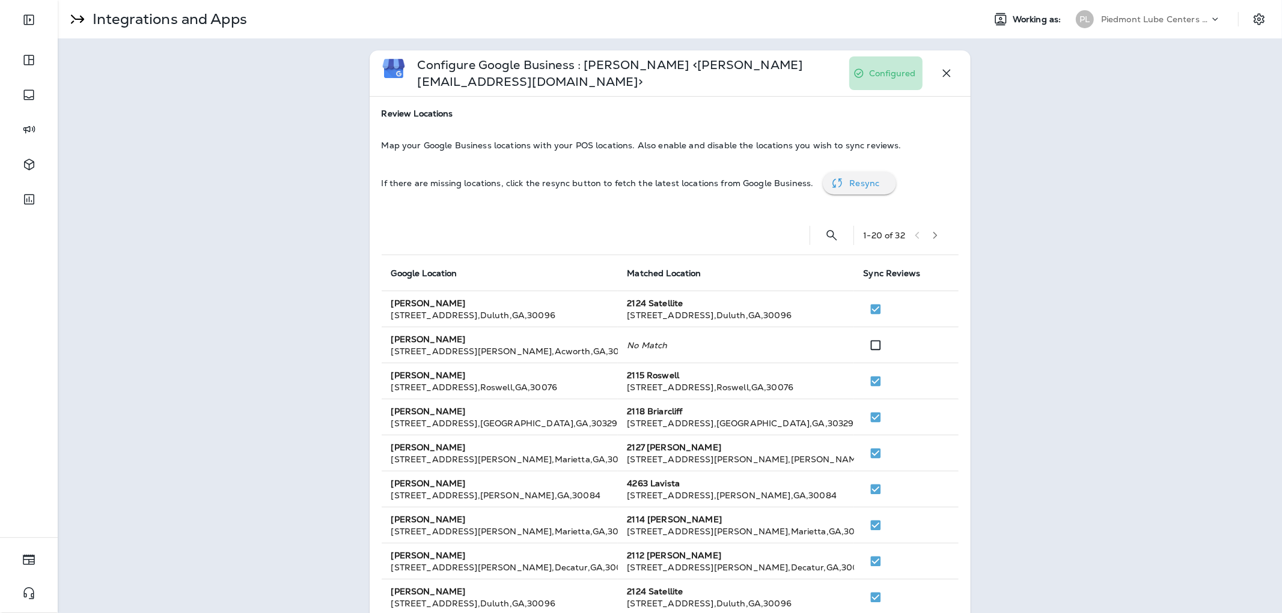
click at [108, 386] on div "Configure Google Business : Lauren Wilbanks <lauren@piedmontlube.com> Configure…" at bounding box center [670, 571] width 1224 height 1066
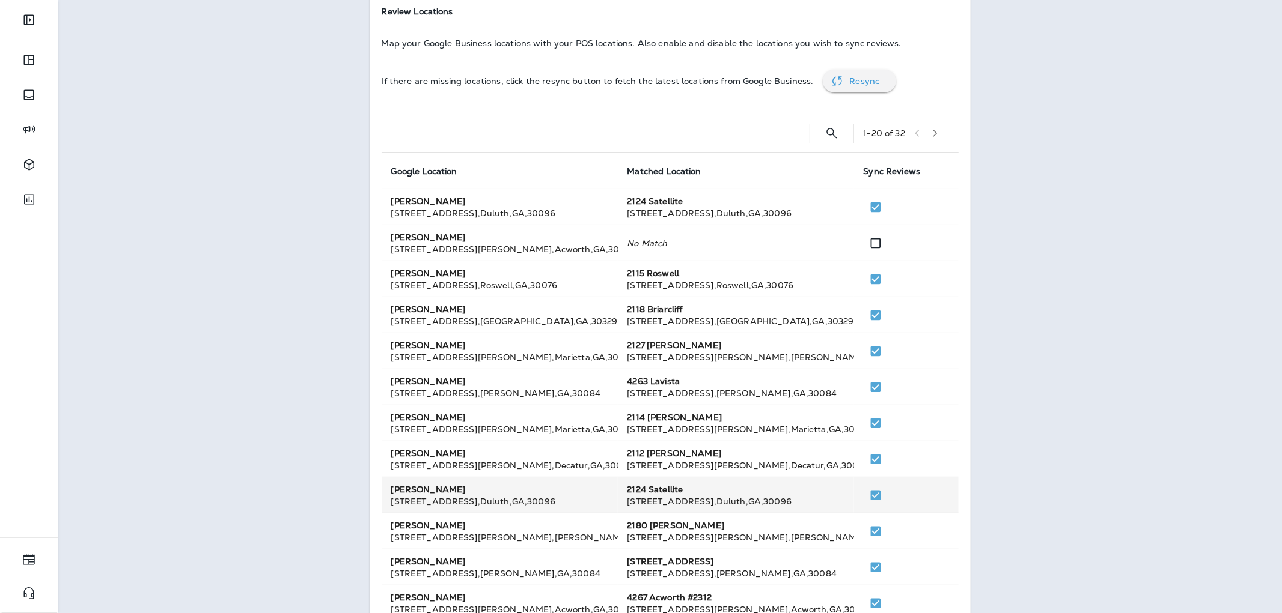
scroll to position [24, 0]
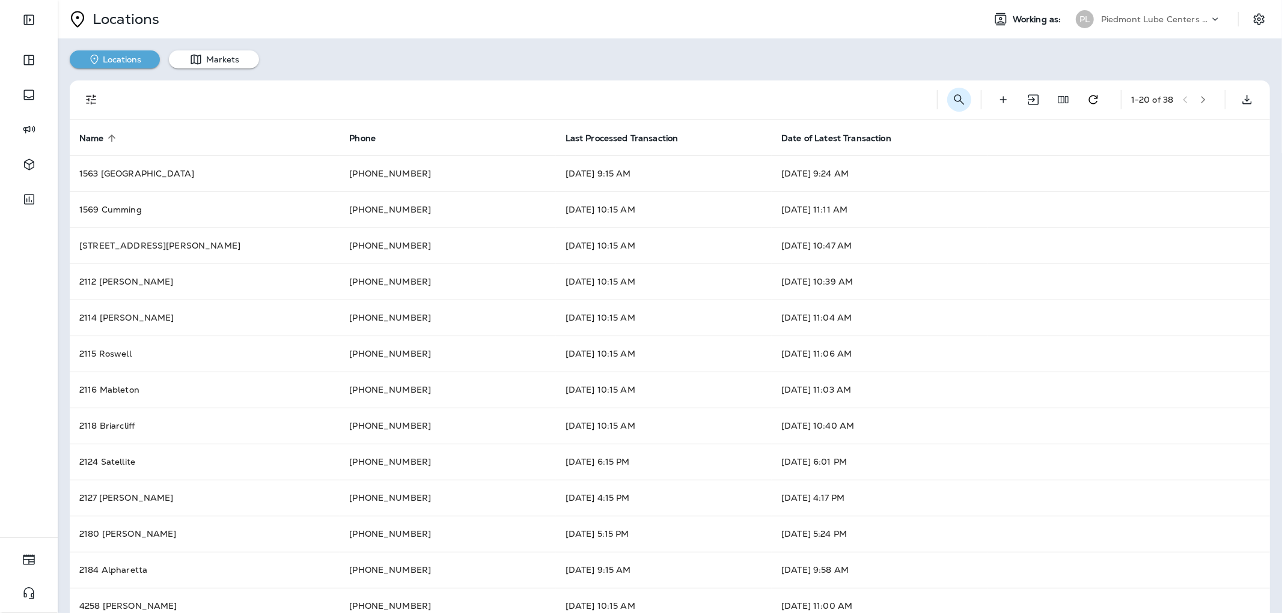
click at [947, 98] on button "Search Locations" at bounding box center [959, 100] width 24 height 24
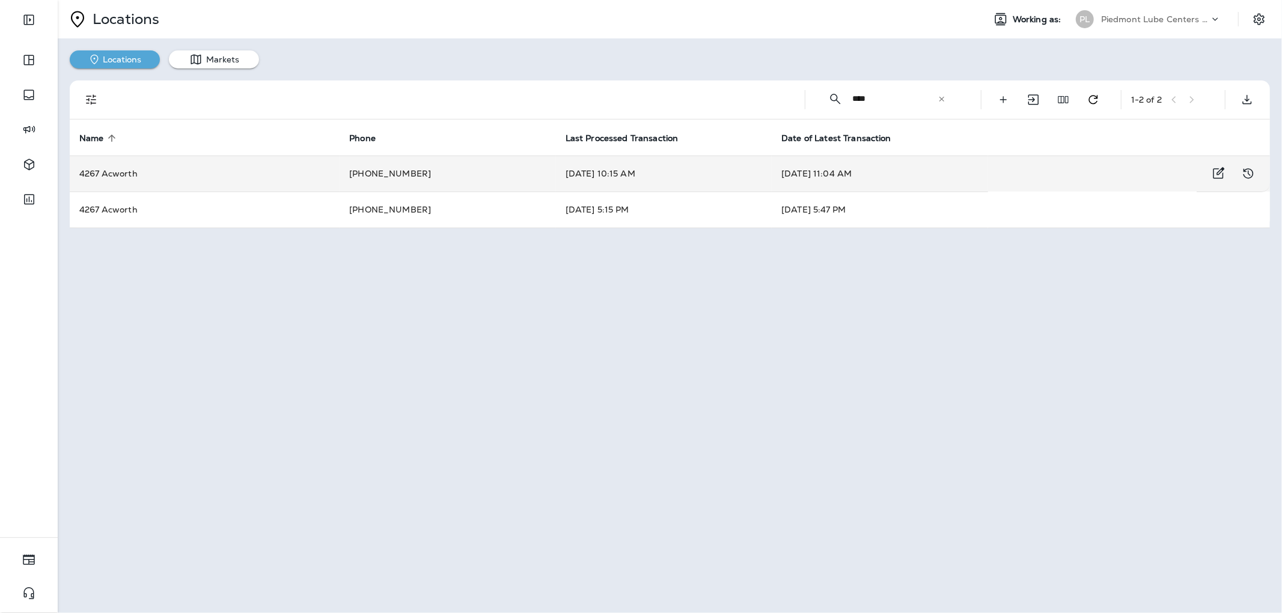
type input "****"
click at [169, 172] on td "4267 Acworth" at bounding box center [205, 174] width 270 height 36
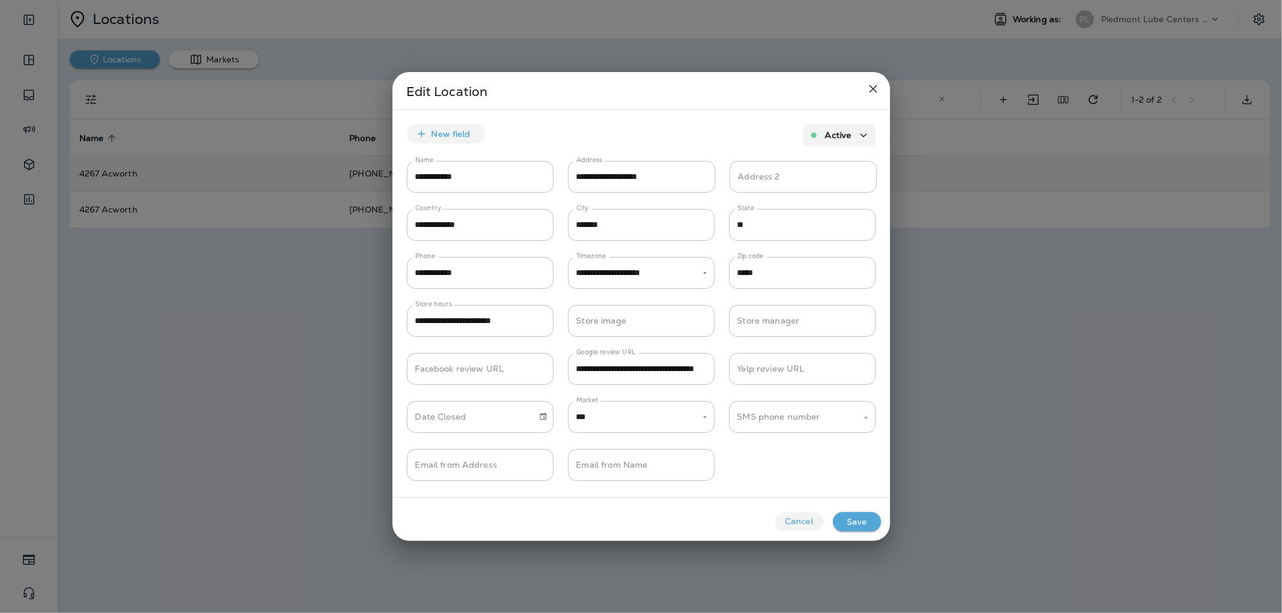
click at [169, 172] on div at bounding box center [641, 306] width 1282 height 613
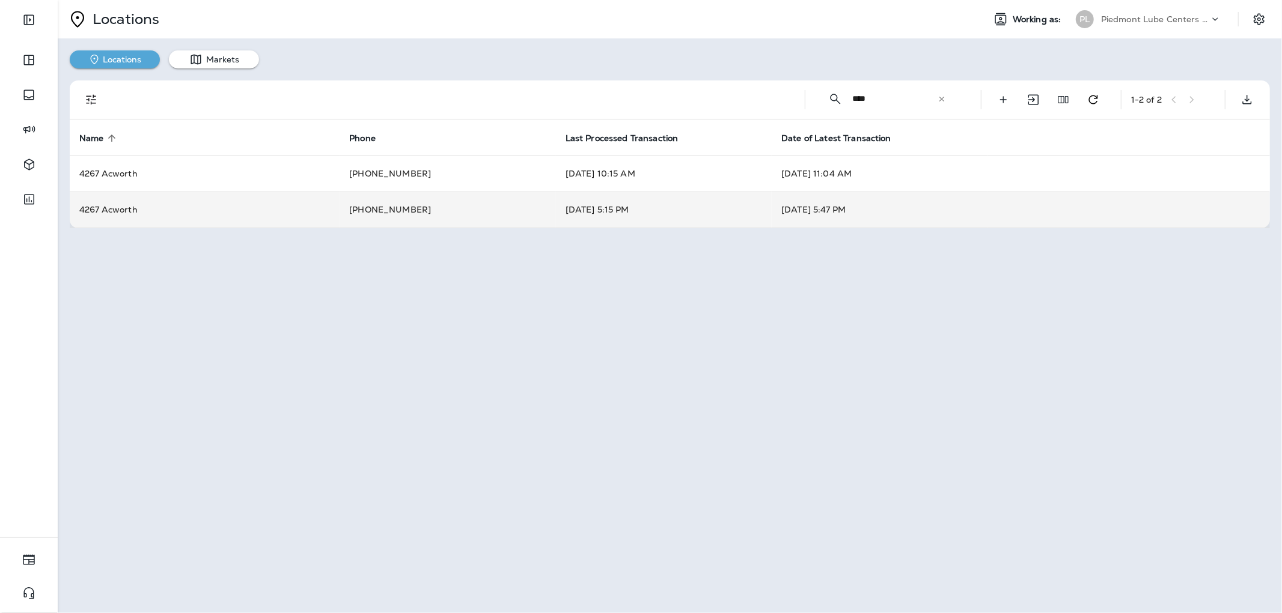
click at [163, 213] on td "4267 Acworth" at bounding box center [205, 210] width 270 height 36
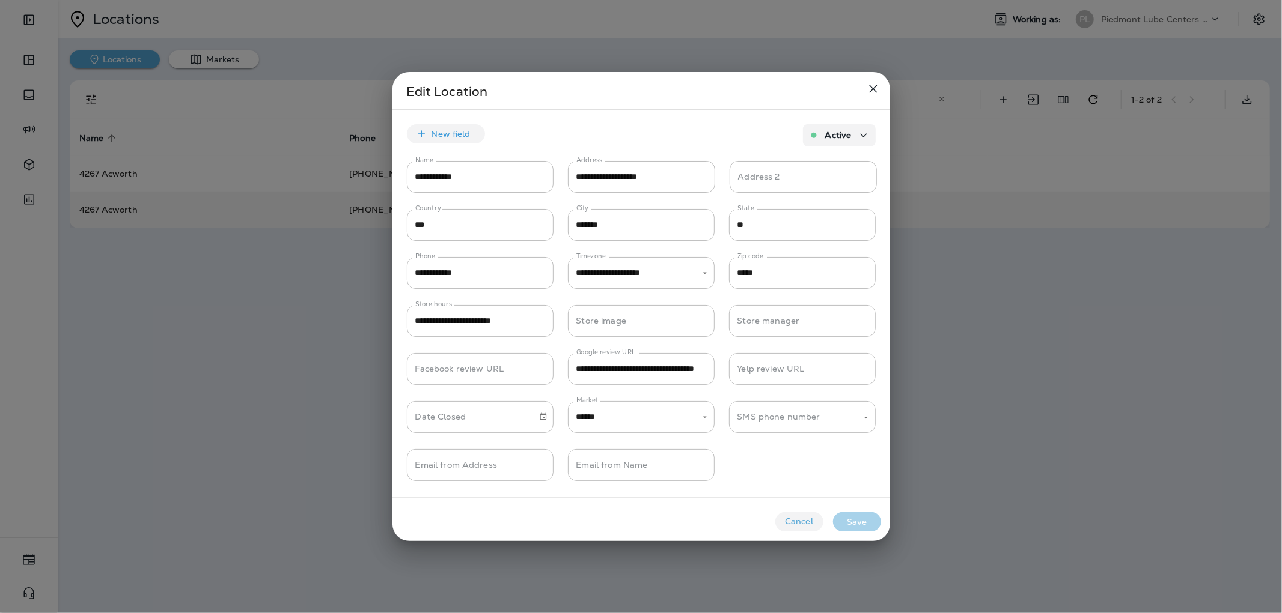
click at [163, 213] on div at bounding box center [641, 306] width 1282 height 613
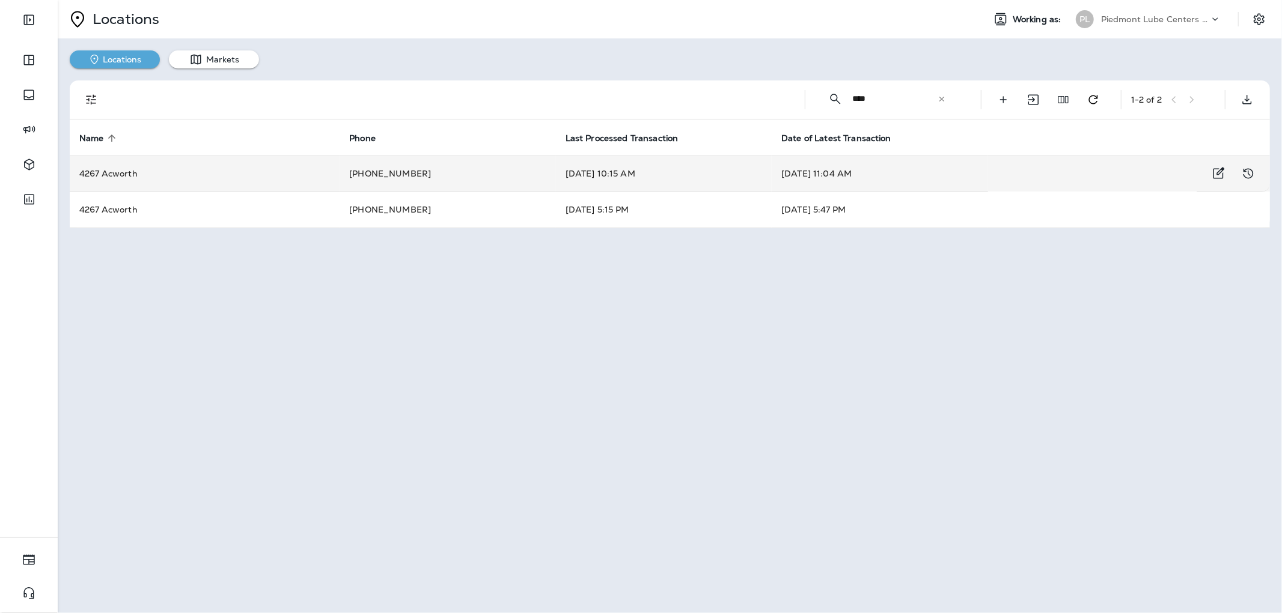
click at [169, 187] on td "4267 Acworth" at bounding box center [205, 174] width 270 height 36
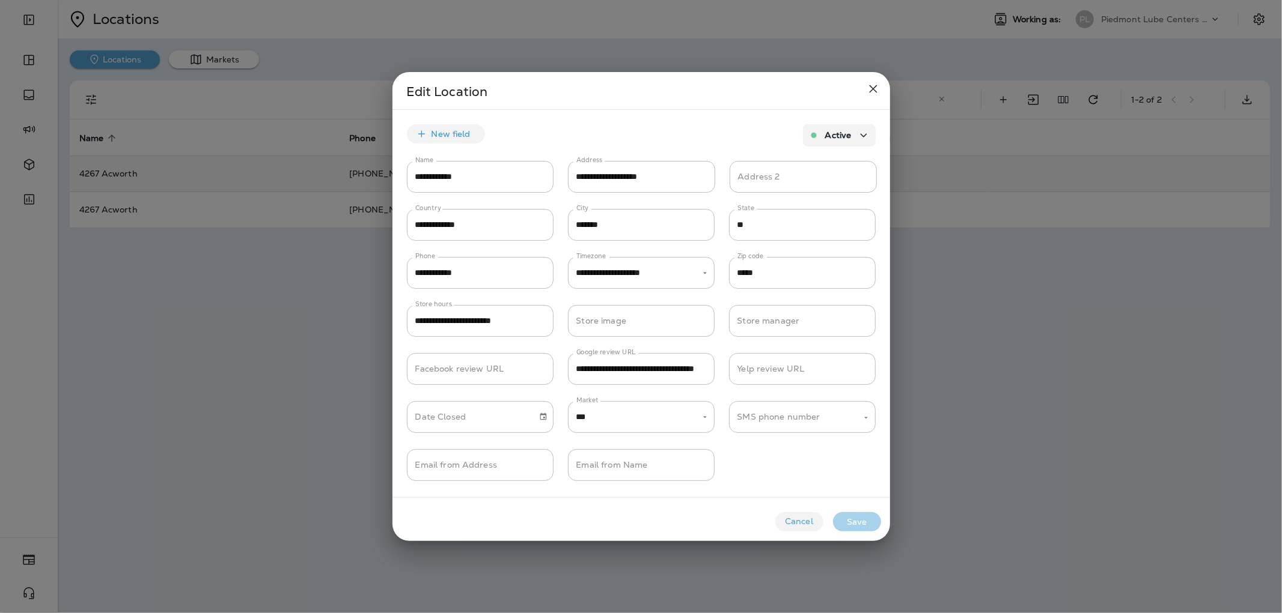
click at [169, 187] on div at bounding box center [641, 306] width 1282 height 613
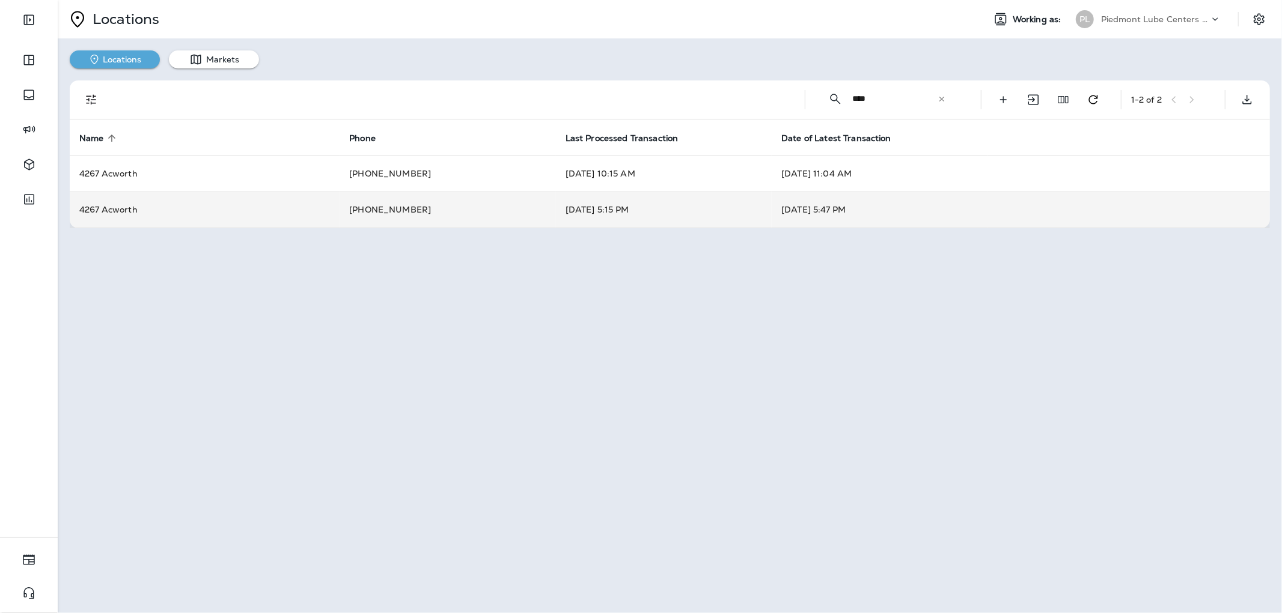
click at [157, 206] on td "4267 Acworth" at bounding box center [205, 210] width 270 height 36
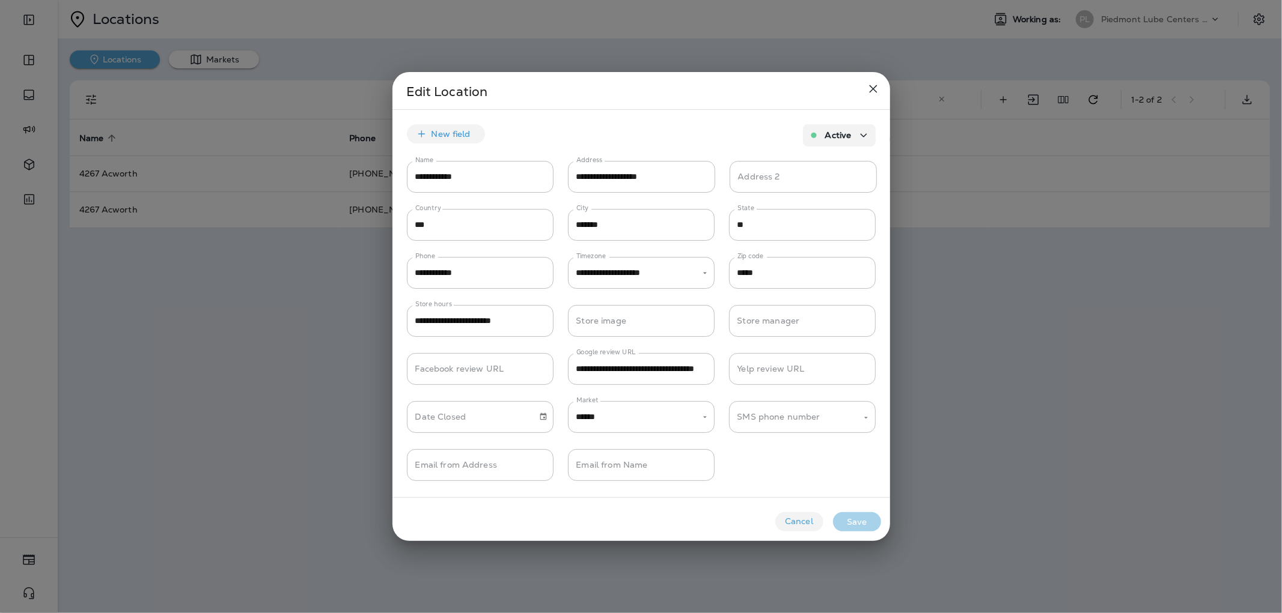
click at [315, 338] on div at bounding box center [641, 306] width 1282 height 613
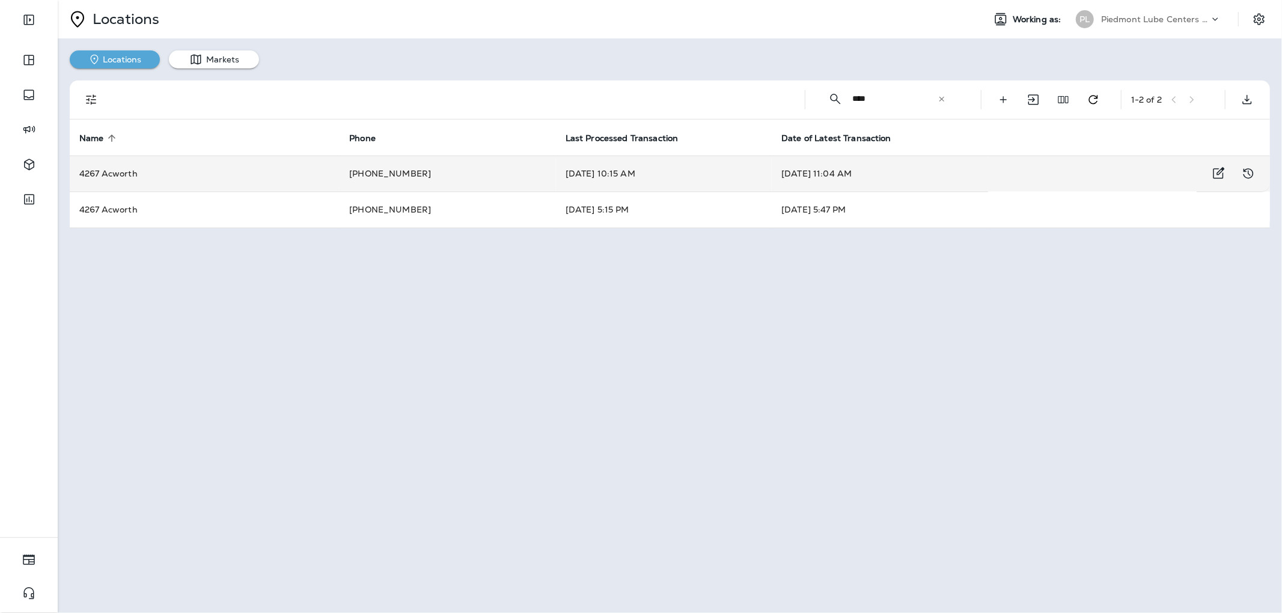
click at [421, 172] on td "+1 (770) 569-2123" at bounding box center [447, 174] width 216 height 36
